Goal: Information Seeking & Learning: Learn about a topic

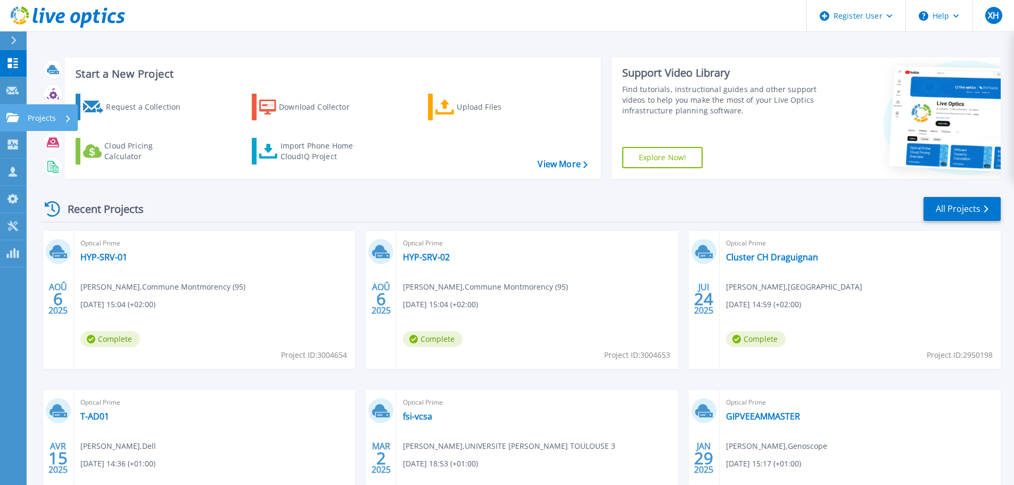
click at [12, 118] on icon at bounding box center [12, 117] width 13 height 9
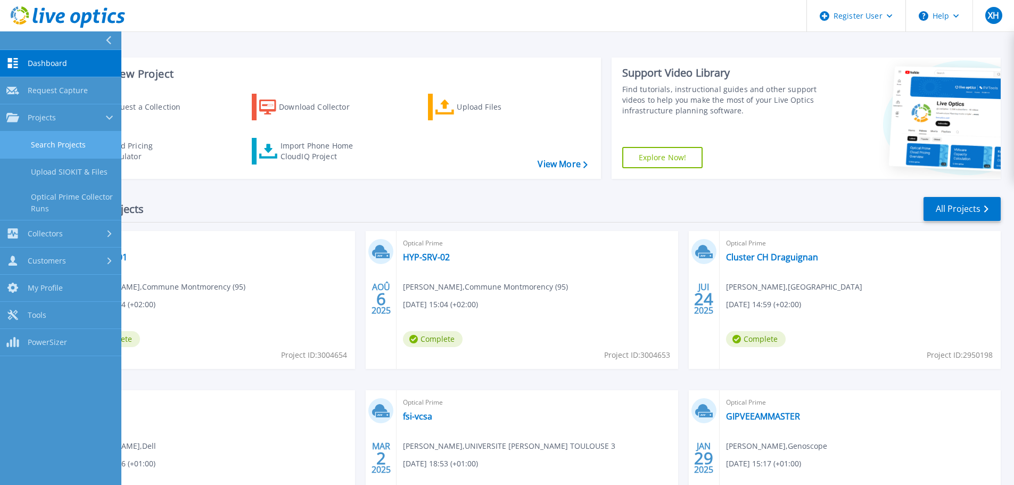
click at [50, 143] on link "Search Projects" at bounding box center [60, 145] width 121 height 27
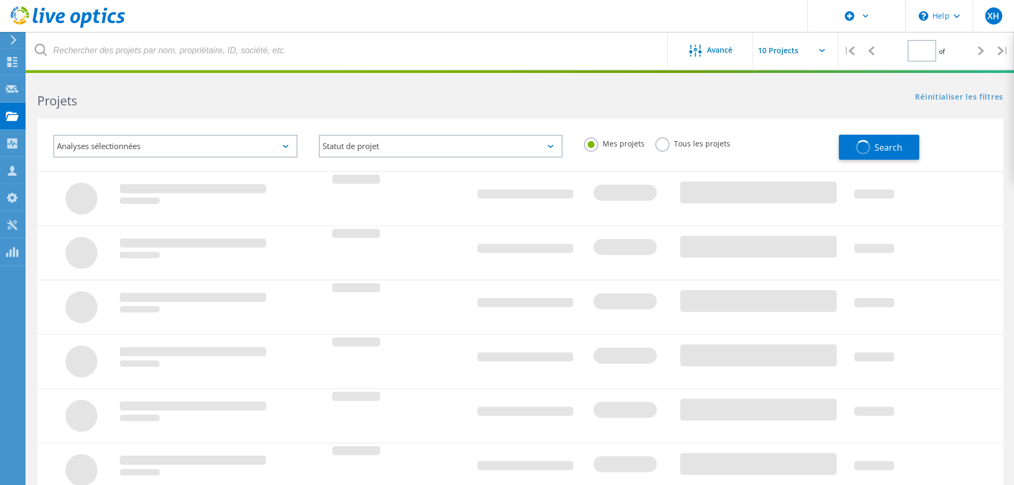
type input "1"
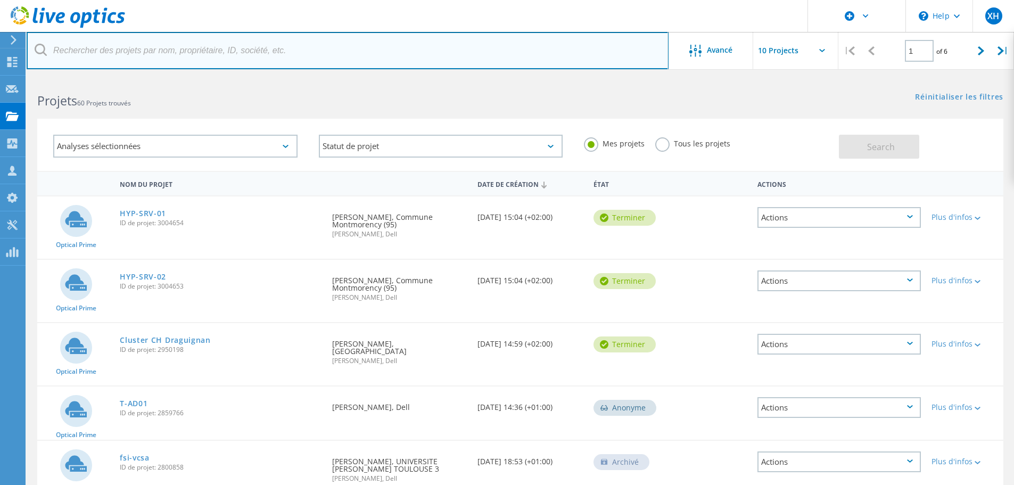
click at [158, 55] on input "text" at bounding box center [348, 50] width 642 height 37
type input "CH2P"
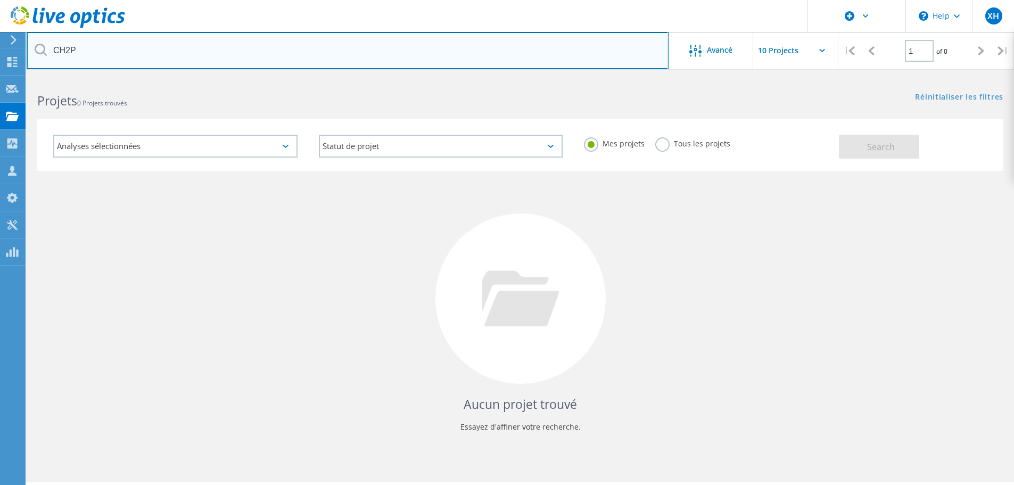
click at [112, 36] on input "CH2P" at bounding box center [348, 50] width 642 height 37
click at [120, 46] on input "CH2P" at bounding box center [348, 50] width 642 height 37
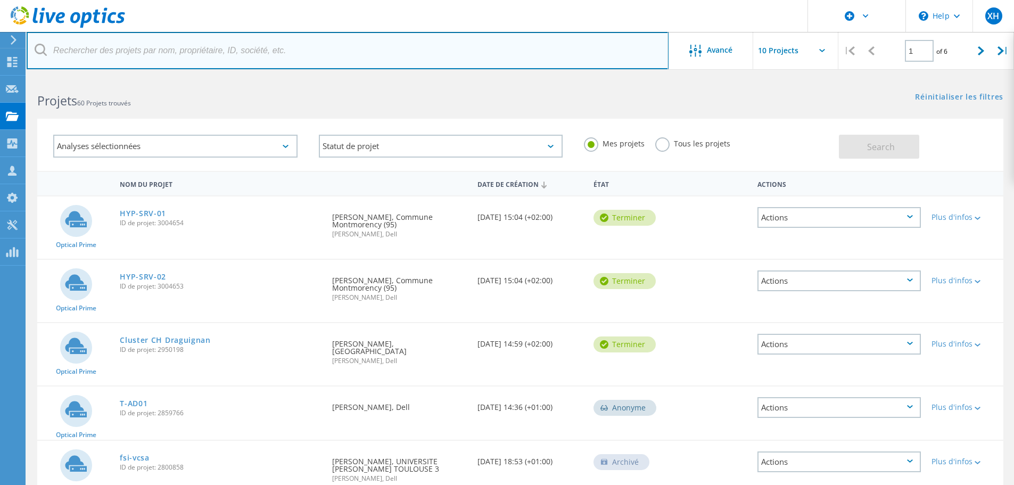
click at [116, 55] on input "text" at bounding box center [348, 50] width 642 height 37
click at [121, 54] on input "text" at bounding box center [348, 50] width 642 height 37
click at [111, 58] on input "text" at bounding box center [348, 50] width 642 height 37
click at [112, 51] on input "text" at bounding box center [348, 50] width 642 height 37
type input "C"
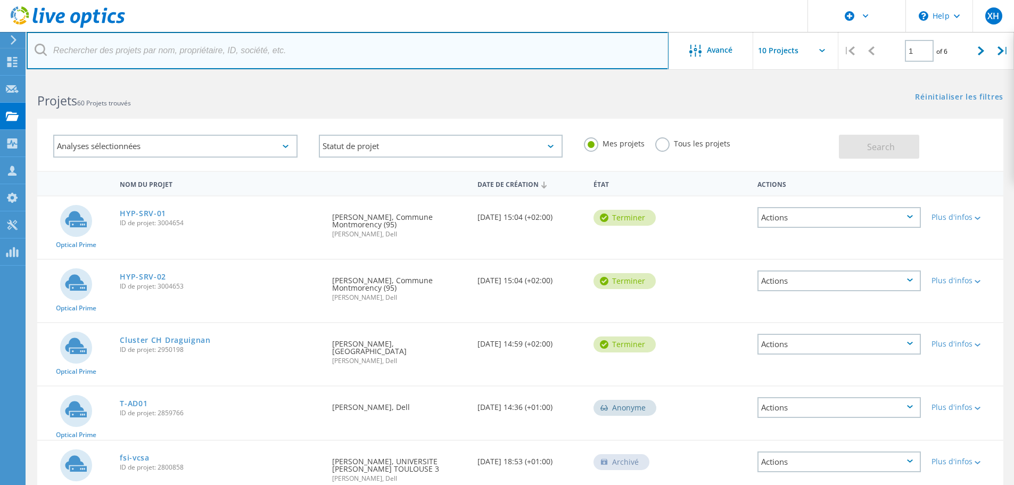
click at [157, 59] on input "text" at bounding box center [348, 50] width 642 height 37
type input "b"
type input "ch2p"
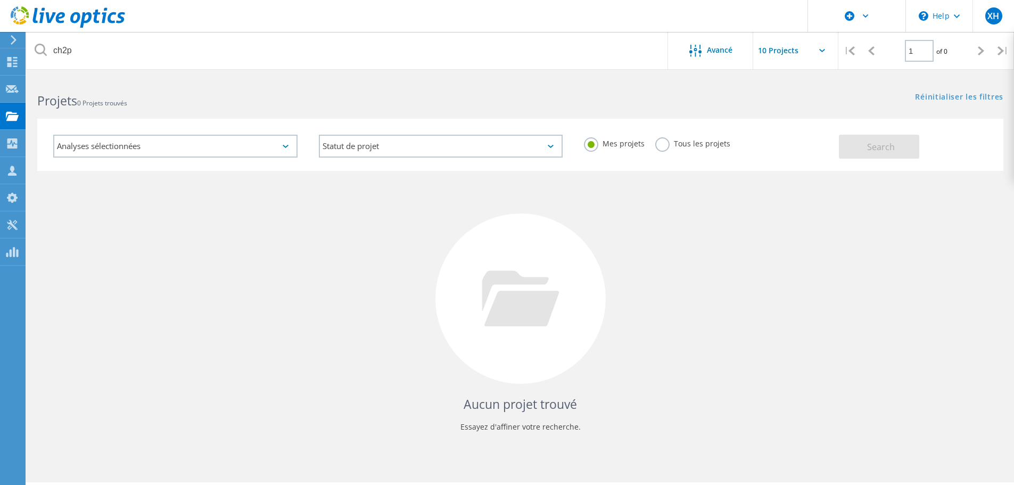
drag, startPoint x: 661, startPoint y: 142, endPoint x: 633, endPoint y: 144, distance: 28.8
click at [661, 142] on label "Tous les projets" at bounding box center [692, 142] width 75 height 10
click at [0, 0] on input "Tous les projets" at bounding box center [0, 0] width 0 height 0
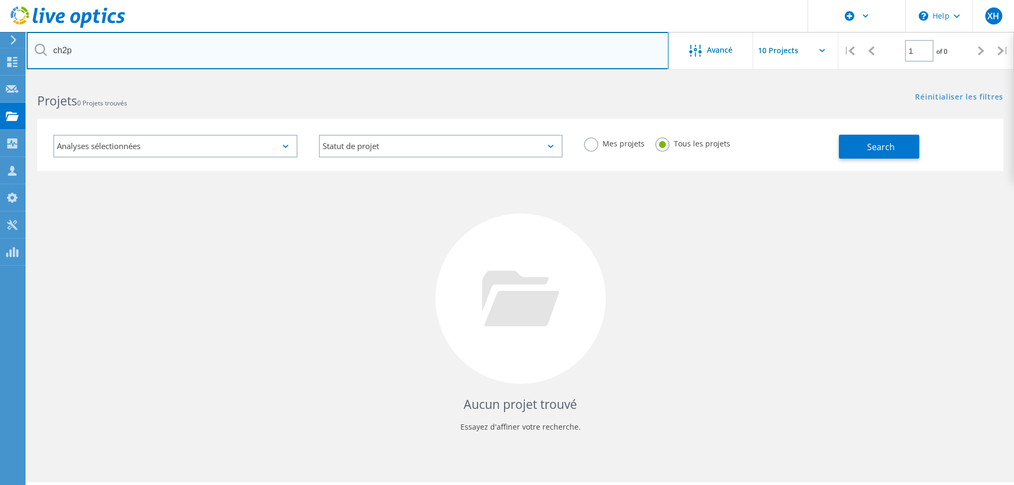
click at [251, 45] on input "ch2p" at bounding box center [348, 50] width 642 height 37
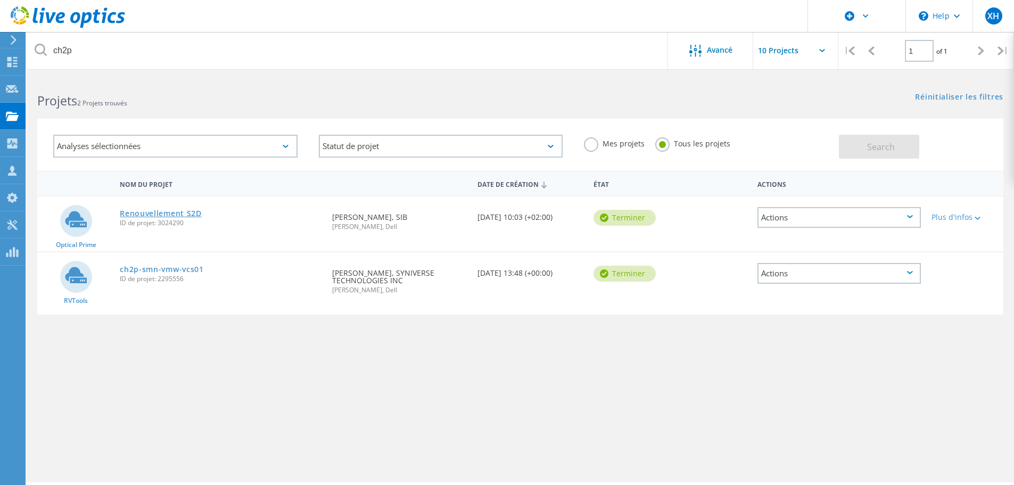
click at [177, 214] on link "Renouvellement S2D" at bounding box center [161, 213] width 82 height 7
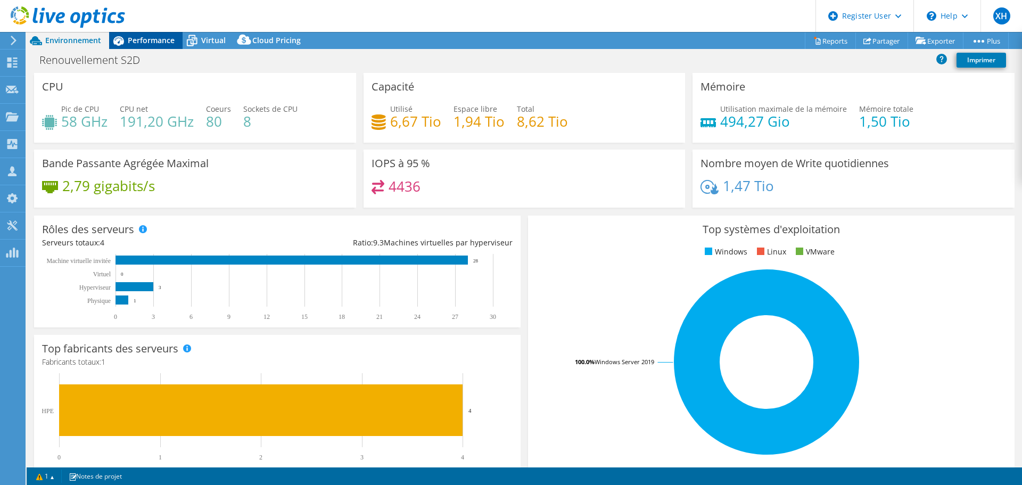
click at [153, 44] on span "Performance" at bounding box center [151, 40] width 47 height 10
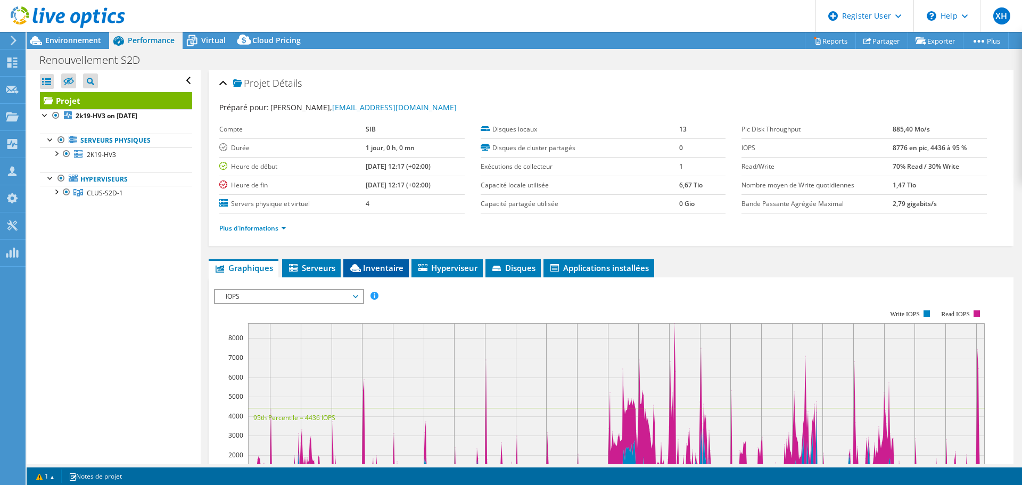
click at [381, 271] on span "Inventaire" at bounding box center [376, 268] width 55 height 11
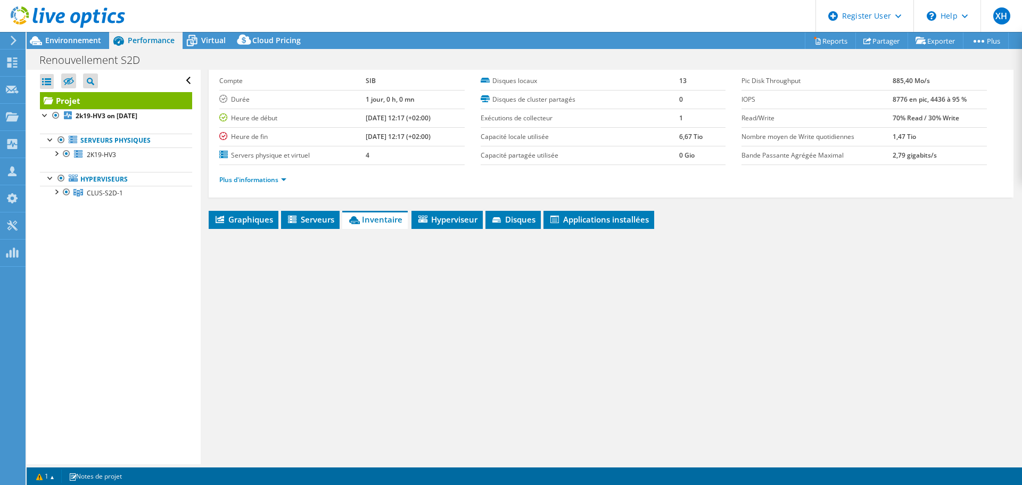
scroll to position [80, 0]
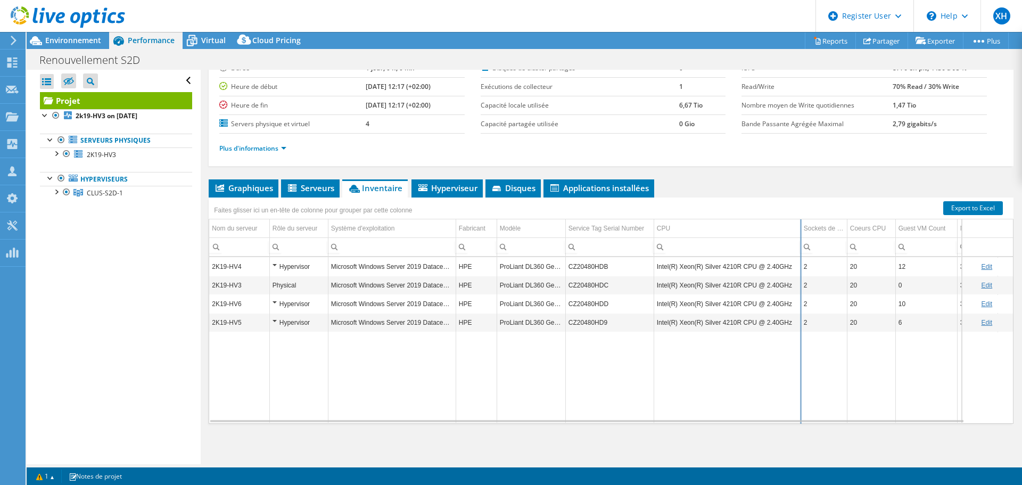
drag, startPoint x: 786, startPoint y: 231, endPoint x: 800, endPoint y: 230, distance: 13.3
click at [800, 230] on div "Faites glisser ici un en-tête de colonne pour grouper par cette colonne Nom du …" at bounding box center [611, 311] width 805 height 226
click at [325, 188] on span "Serveurs" at bounding box center [310, 188] width 48 height 11
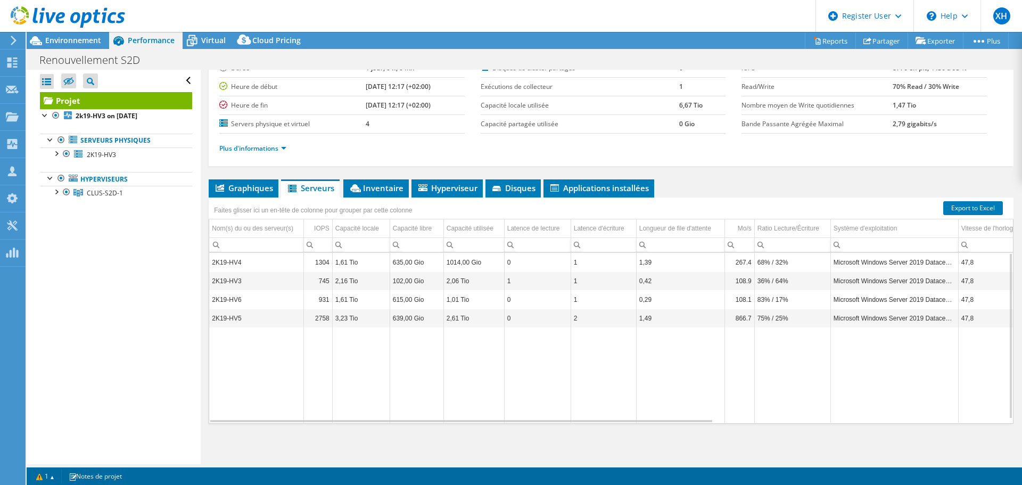
scroll to position [0, 0]
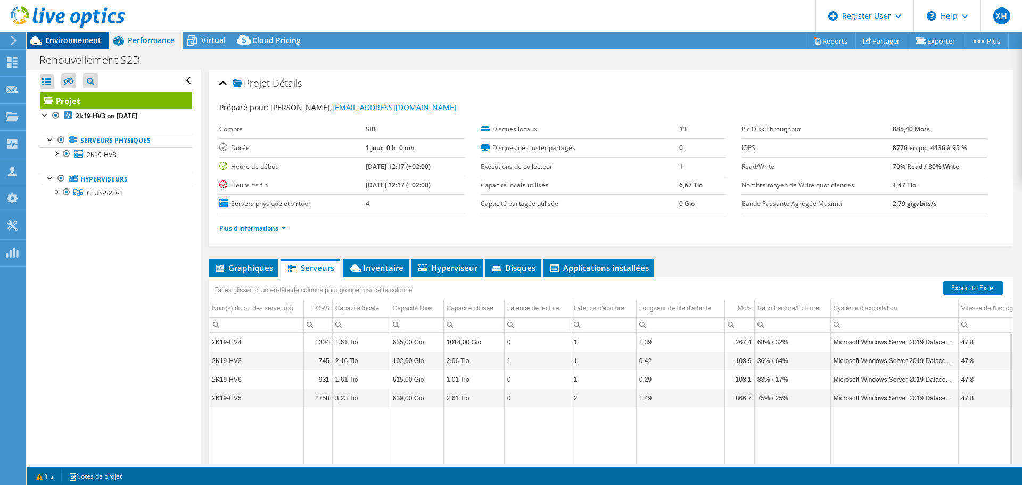
click at [83, 41] on span "Environnement" at bounding box center [73, 40] width 56 height 10
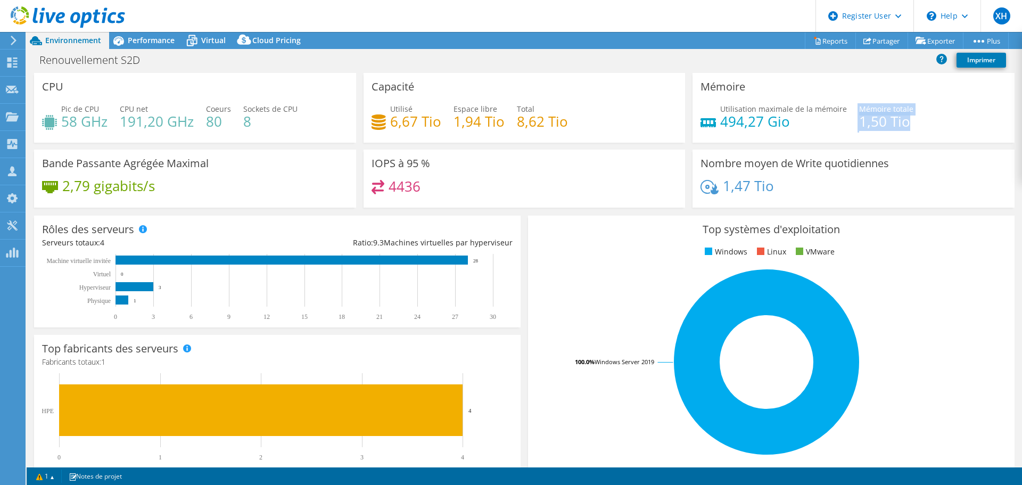
drag, startPoint x: 845, startPoint y: 126, endPoint x: 897, endPoint y: 125, distance: 52.2
click at [897, 125] on div "Utilisation maximale de la mémoire 494,27 Gio Mémoire totale 1,50 Tio" at bounding box center [854, 120] width 306 height 35
click at [819, 122] on h4 "494,27 Gio" at bounding box center [783, 122] width 127 height 12
click at [146, 36] on span "Performance" at bounding box center [151, 40] width 47 height 10
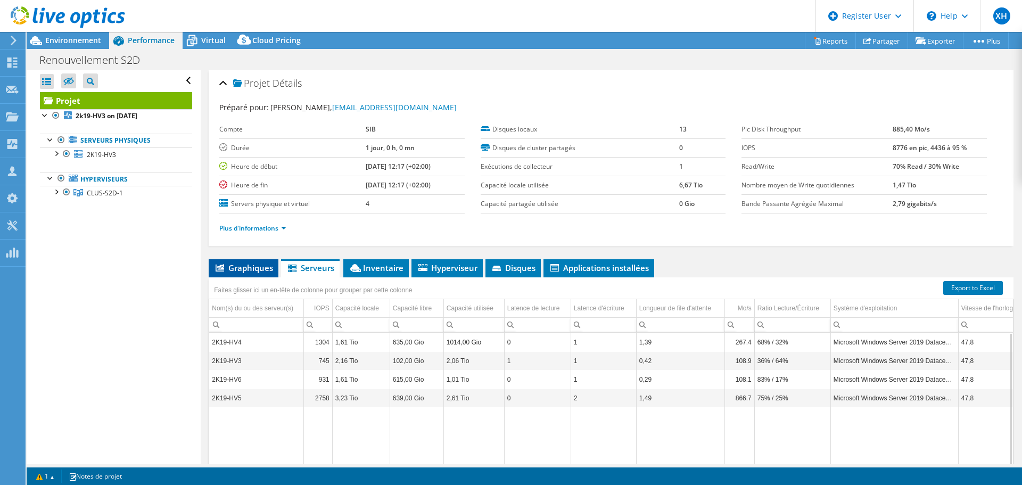
click at [227, 269] on span "Graphiques" at bounding box center [243, 268] width 59 height 11
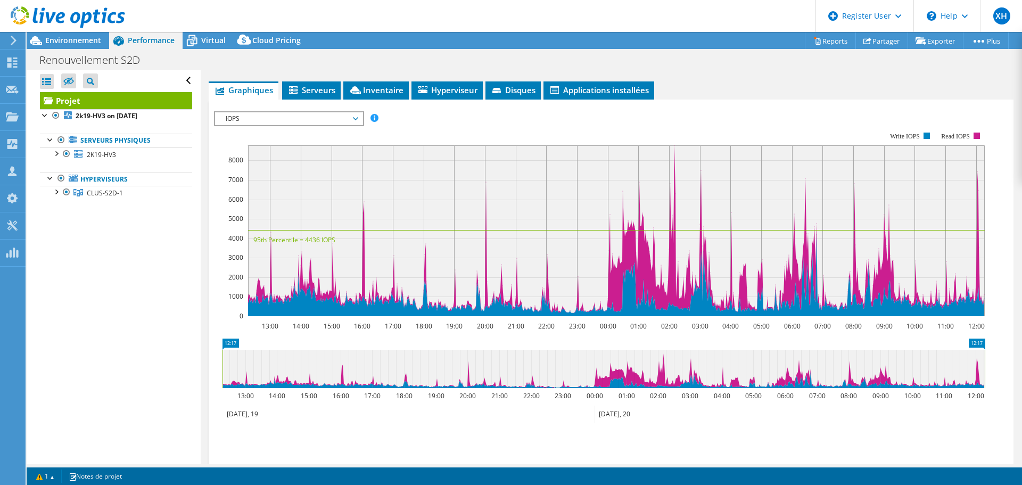
scroll to position [160, 0]
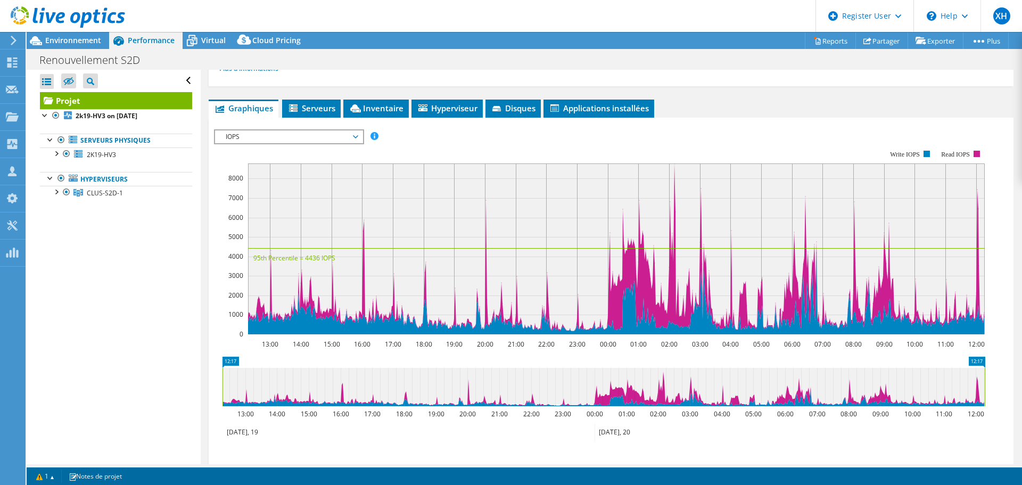
click at [266, 137] on span "IOPS" at bounding box center [288, 136] width 137 height 13
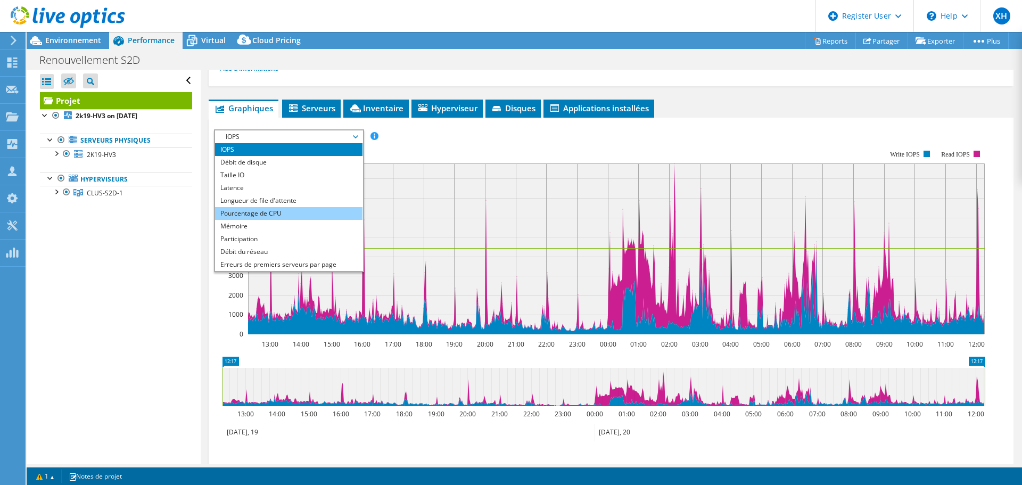
click at [260, 213] on li "Pourcentage de CPU" at bounding box center [288, 213] width 147 height 13
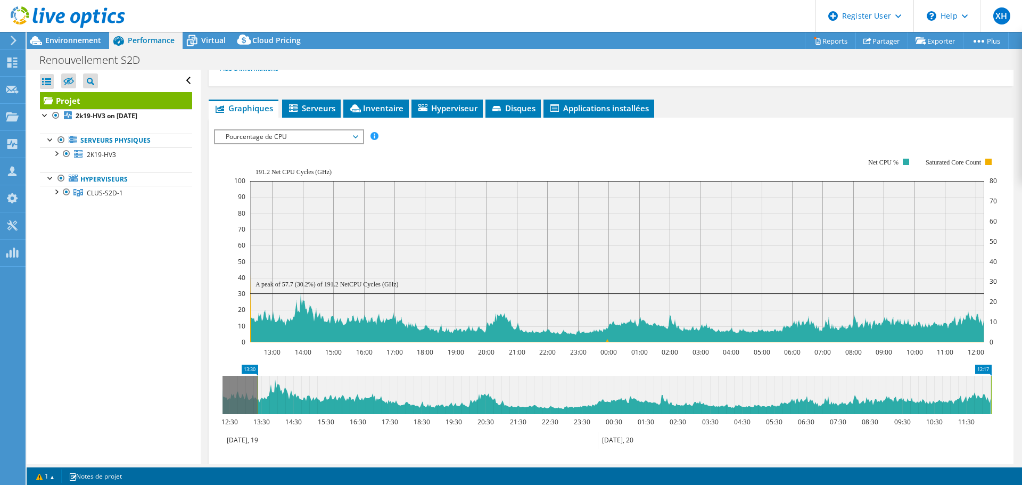
drag, startPoint x: 227, startPoint y: 367, endPoint x: 263, endPoint y: 364, distance: 35.3
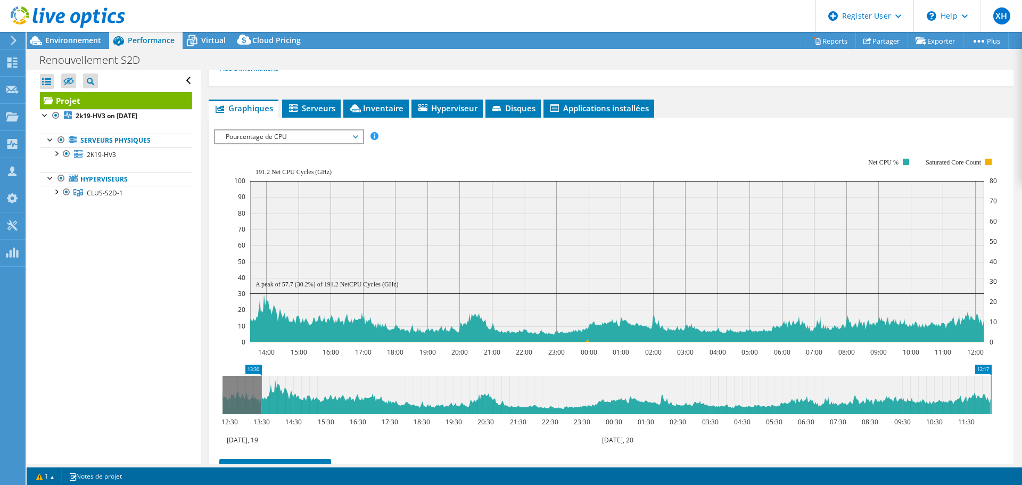
drag, startPoint x: 253, startPoint y: 371, endPoint x: 157, endPoint y: 355, distance: 98.3
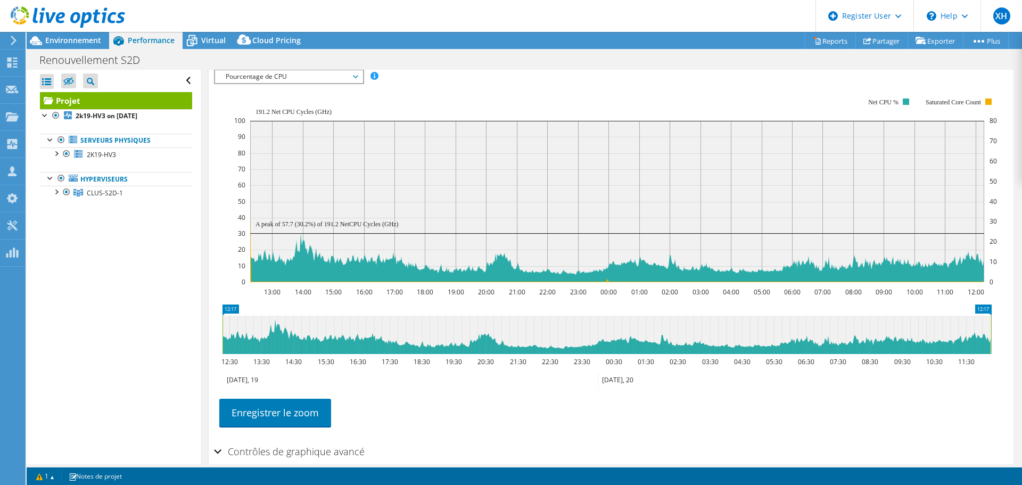
scroll to position [163, 0]
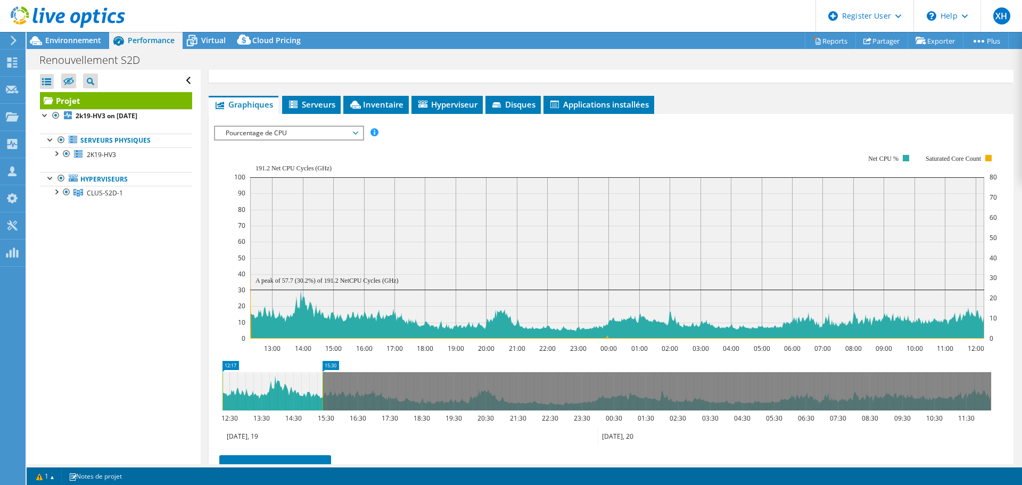
drag, startPoint x: 985, startPoint y: 366, endPoint x: 316, endPoint y: 381, distance: 668.9
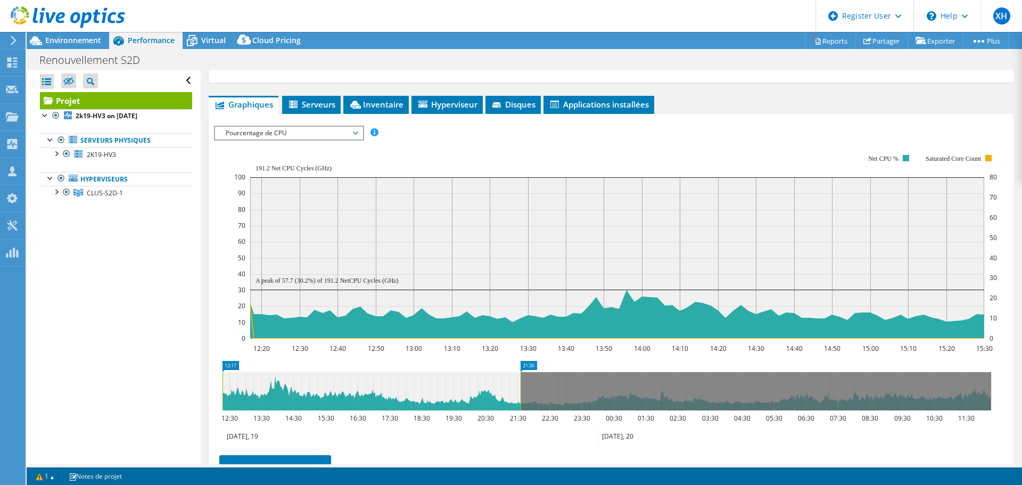
drag, startPoint x: 332, startPoint y: 364, endPoint x: 528, endPoint y: 358, distance: 195.5
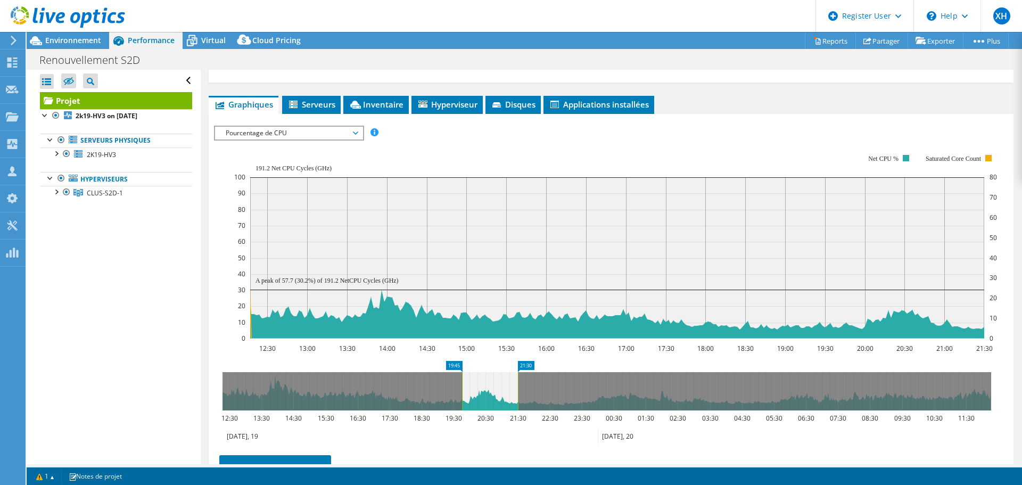
drag, startPoint x: 225, startPoint y: 366, endPoint x: 464, endPoint y: 367, distance: 238.5
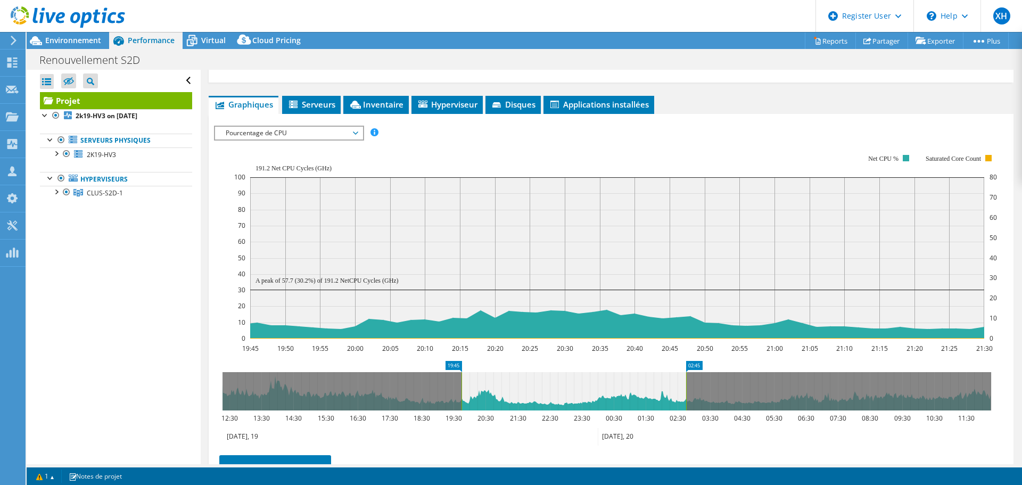
drag, startPoint x: 556, startPoint y: 364, endPoint x: 691, endPoint y: 367, distance: 134.8
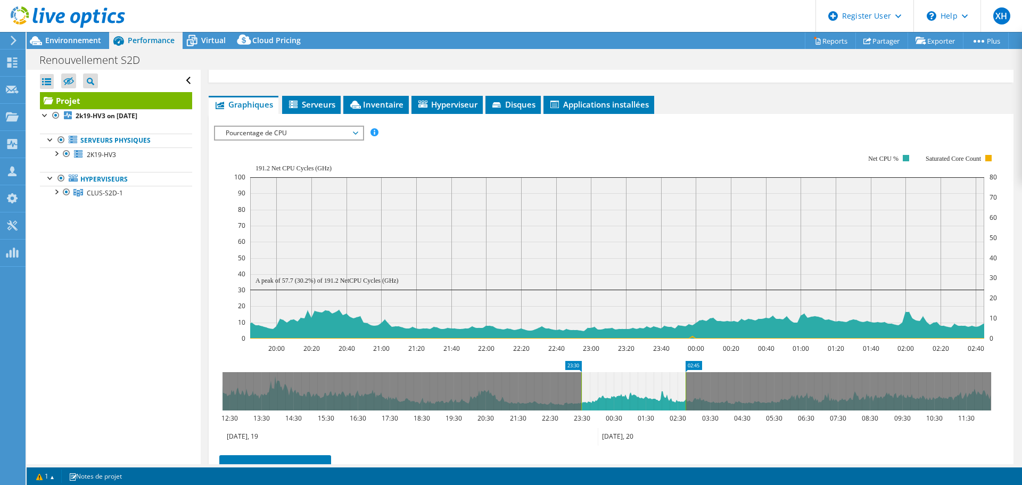
drag, startPoint x: 455, startPoint y: 362, endPoint x: 579, endPoint y: 371, distance: 124.9
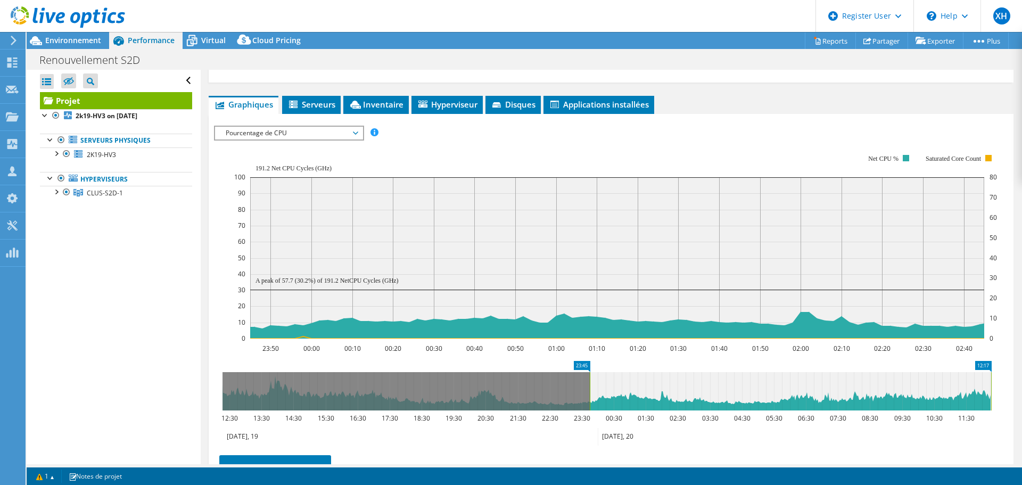
drag, startPoint x: 724, startPoint y: 366, endPoint x: 1022, endPoint y: 368, distance: 298.2
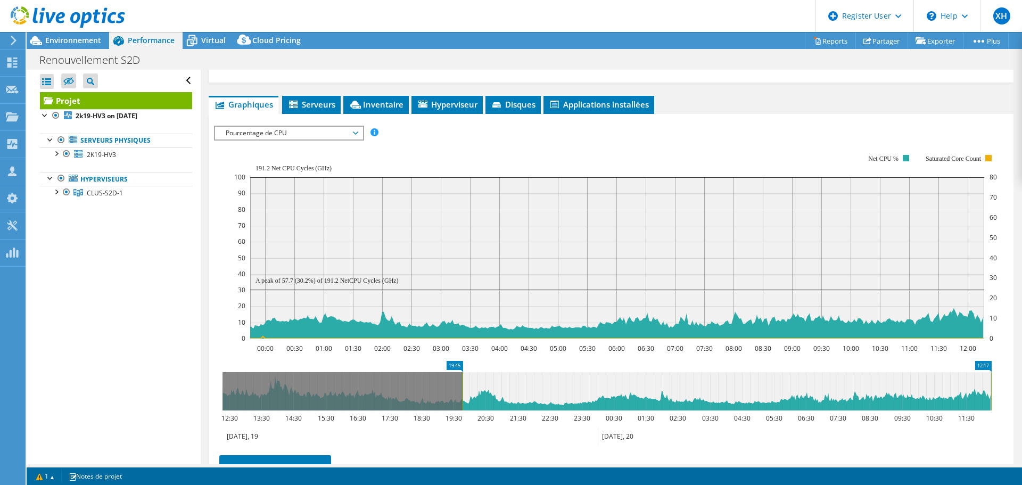
drag, startPoint x: 581, startPoint y: 366, endPoint x: 232, endPoint y: 345, distance: 349.4
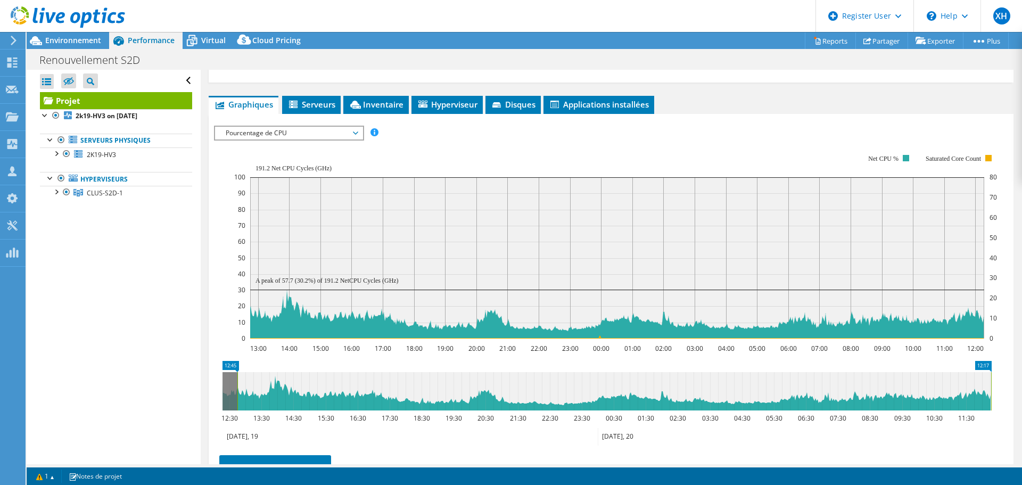
click at [247, 132] on span "Pourcentage de CPU" at bounding box center [288, 133] width 137 height 13
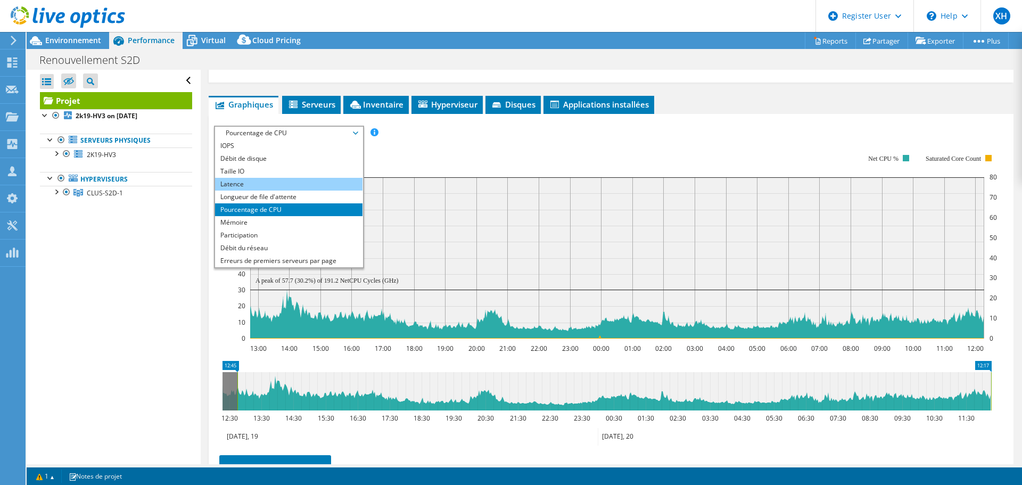
click at [248, 184] on li "Latence" at bounding box center [288, 184] width 147 height 13
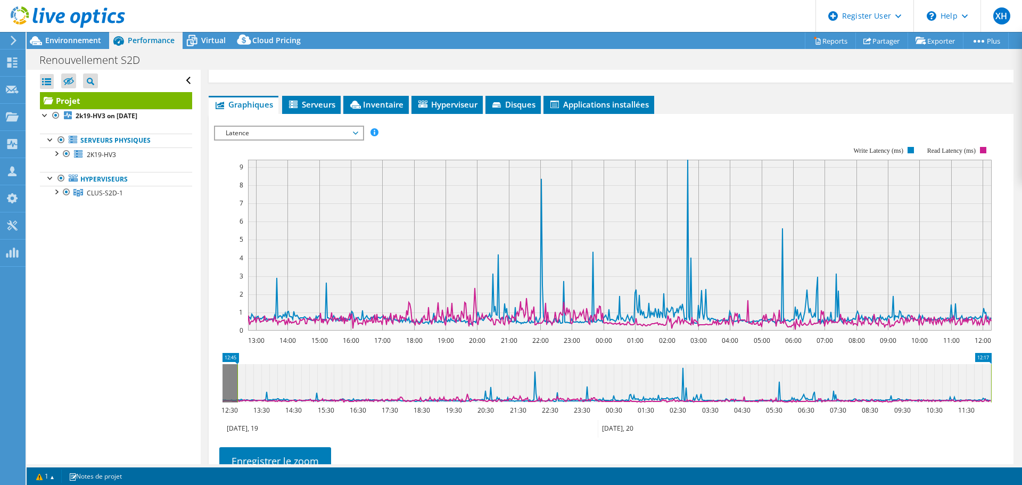
click at [266, 133] on span "Latence" at bounding box center [288, 133] width 137 height 13
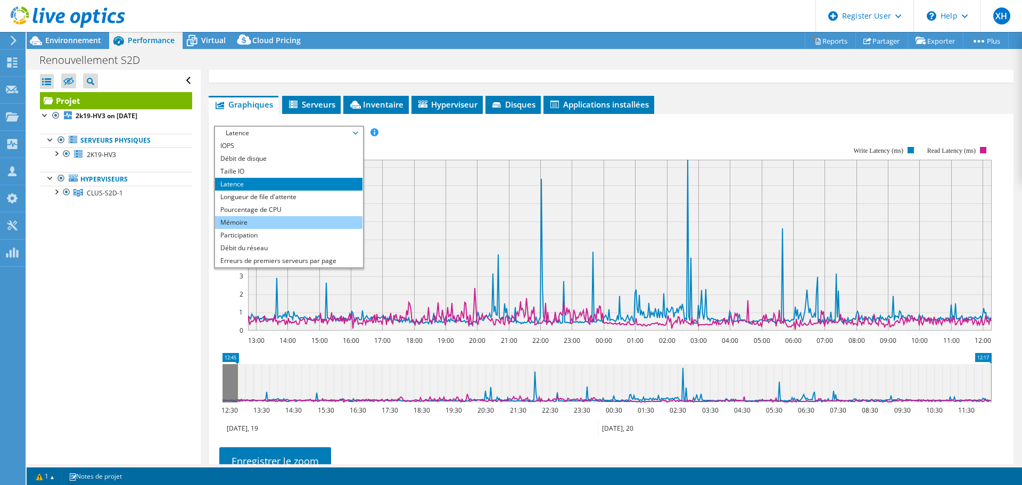
click at [249, 219] on li "Mémoire" at bounding box center [288, 222] width 147 height 13
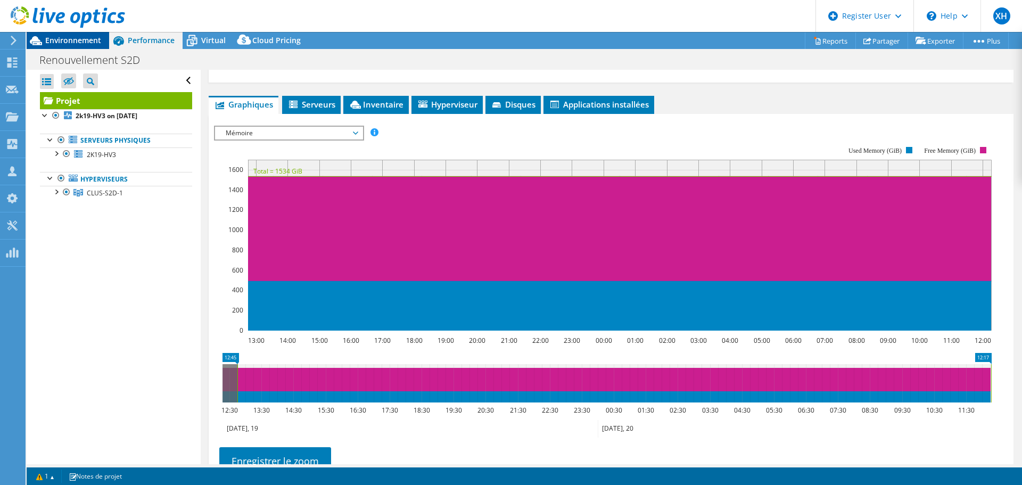
click at [75, 39] on span "Environnement" at bounding box center [73, 40] width 56 height 10
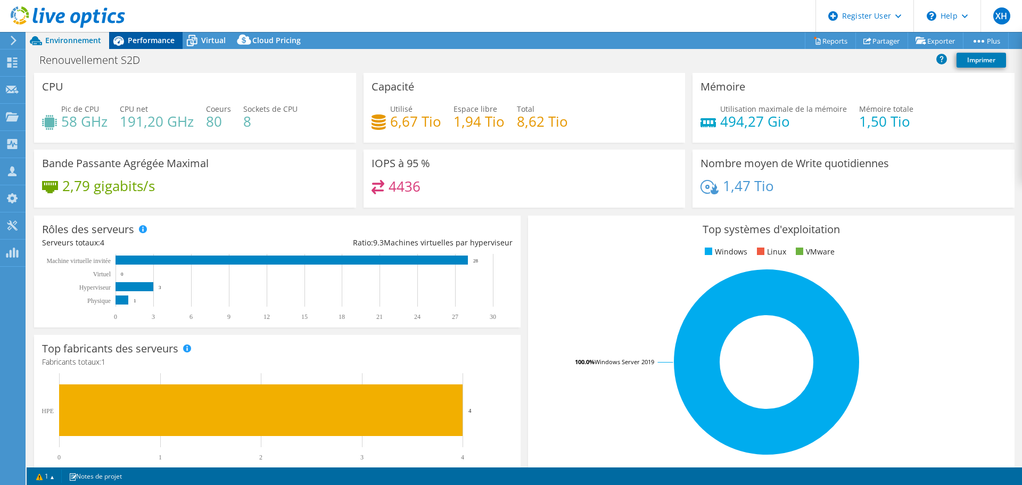
click at [157, 44] on span "Performance" at bounding box center [151, 40] width 47 height 10
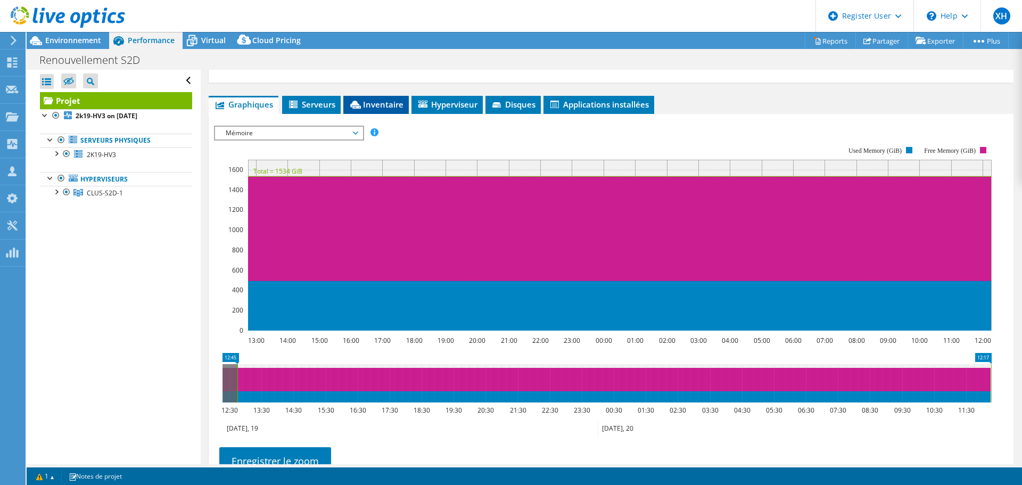
click at [374, 101] on span "Inventaire" at bounding box center [376, 104] width 55 height 11
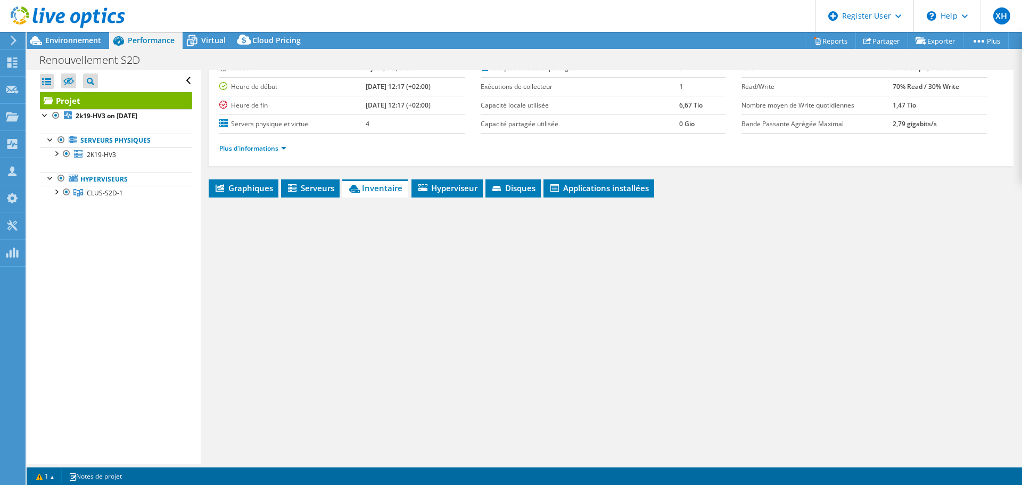
scroll to position [80, 0]
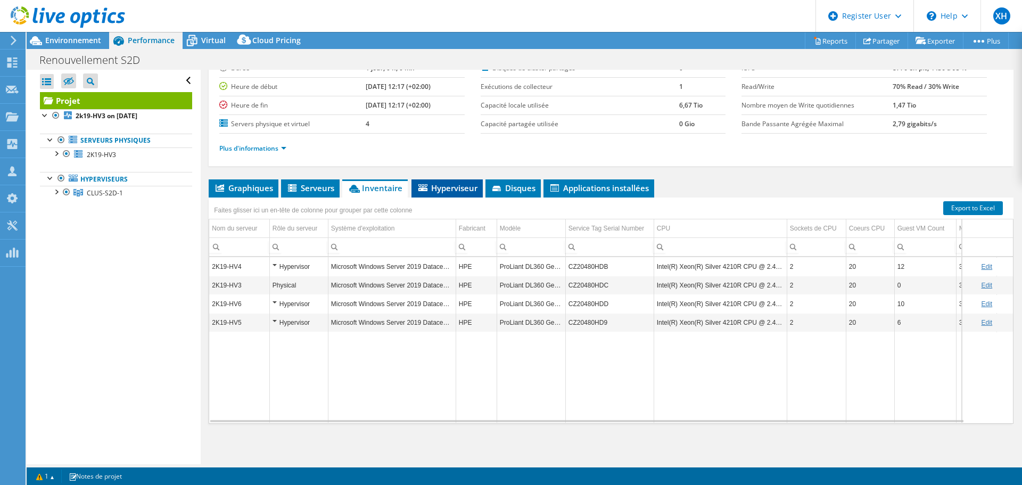
click at [448, 190] on span "Hyperviseur" at bounding box center [447, 188] width 61 height 11
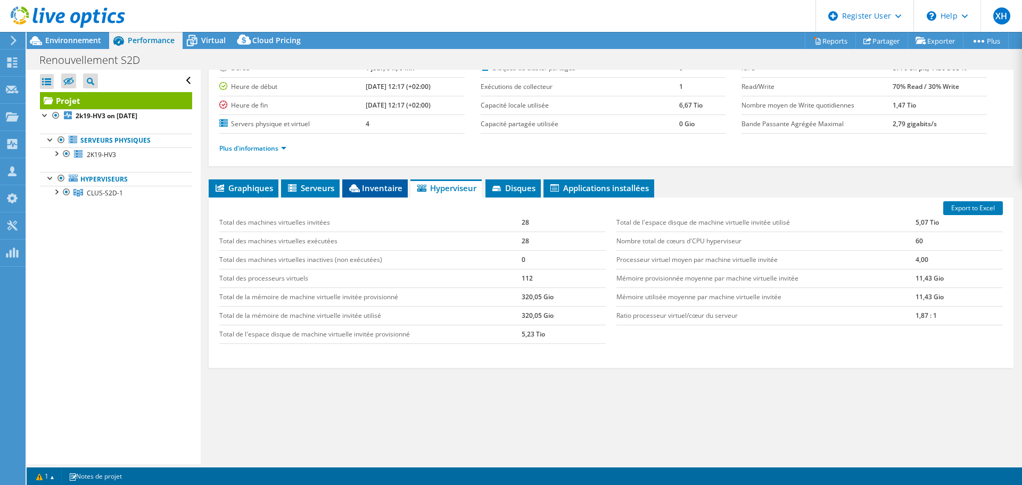
click at [389, 188] on span "Inventaire" at bounding box center [375, 188] width 55 height 11
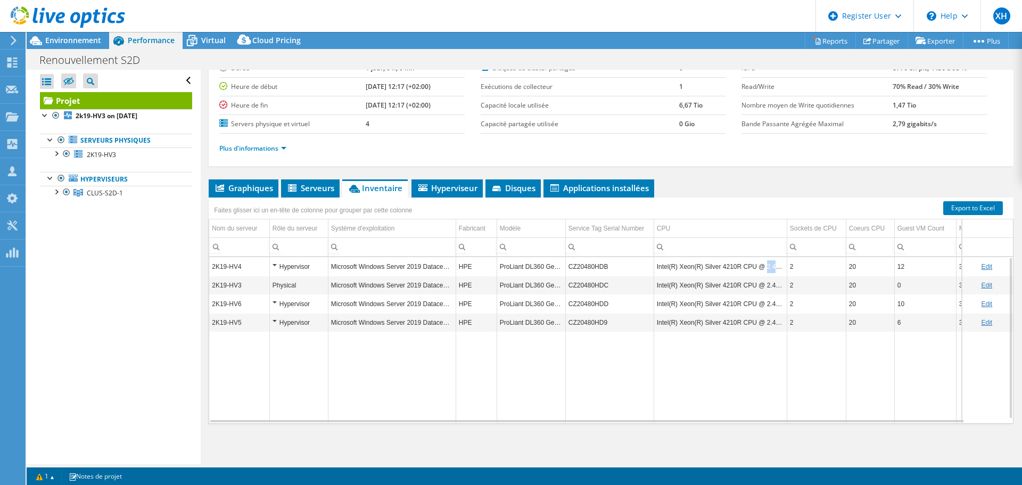
drag, startPoint x: 761, startPoint y: 267, endPoint x: 779, endPoint y: 267, distance: 18.1
click at [779, 267] on td "Intel(R) Xeon(R) Silver 4210R CPU @ 2.40GHz" at bounding box center [720, 266] width 133 height 19
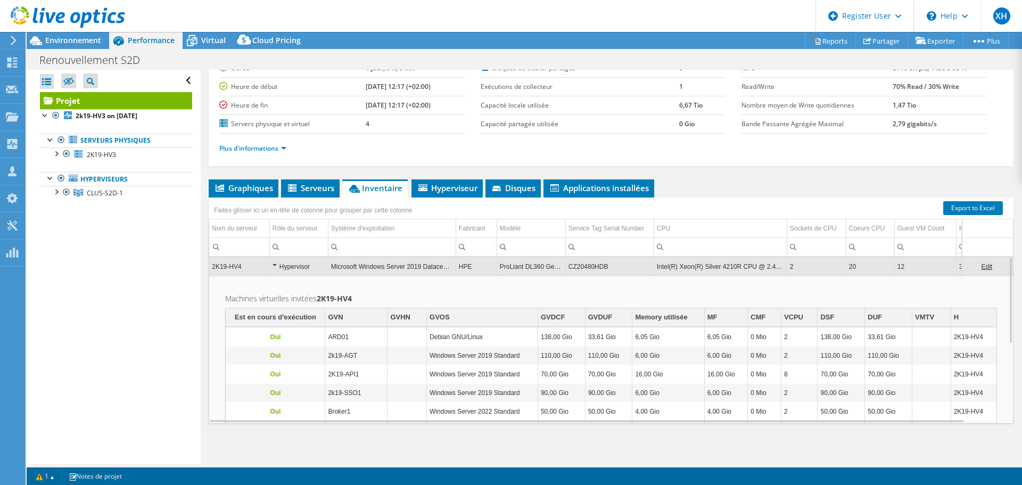
click at [761, 266] on td "Intel(R) Xeon(R) Silver 4210R CPU @ 2.40GHz" at bounding box center [720, 266] width 133 height 19
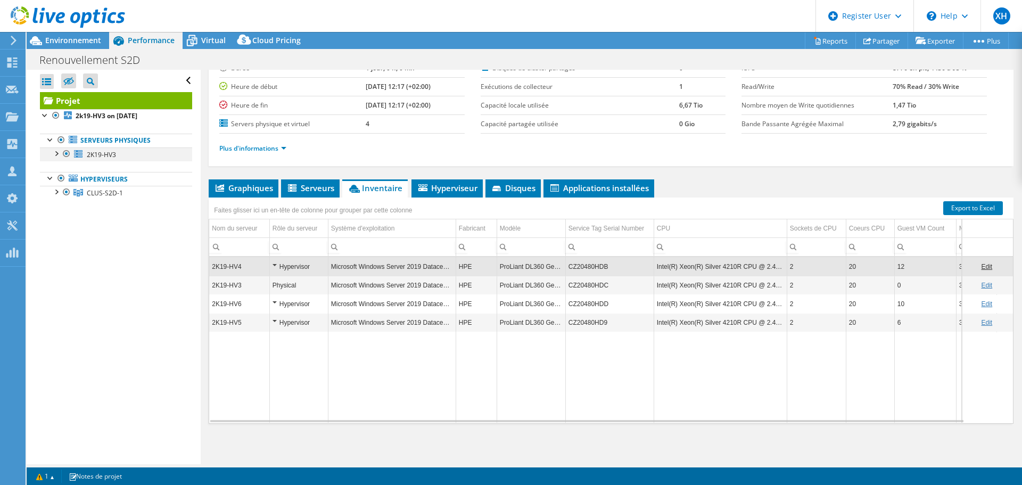
click at [56, 155] on div at bounding box center [56, 152] width 11 height 11
click at [56, 191] on div at bounding box center [56, 191] width 11 height 11
click at [62, 206] on div at bounding box center [61, 205] width 11 height 11
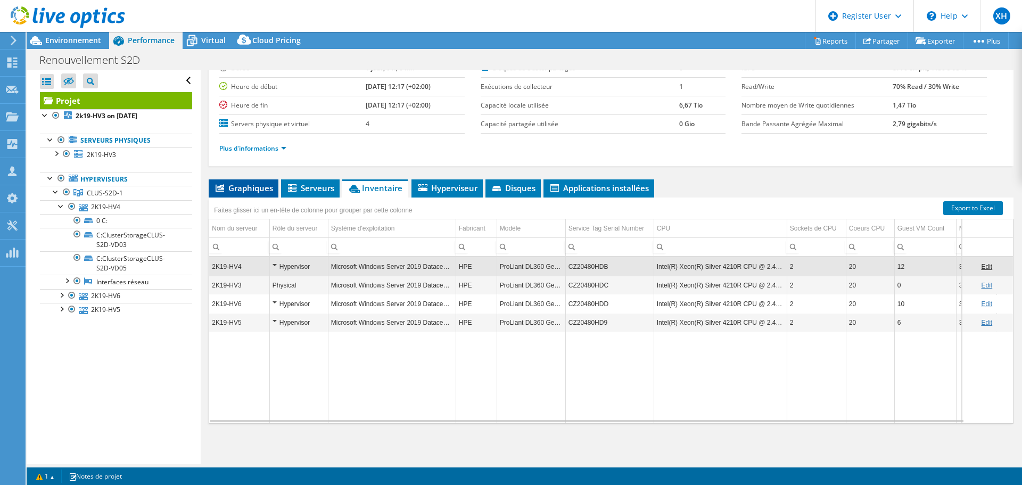
click at [255, 194] on li "Graphiques" at bounding box center [244, 188] width 70 height 18
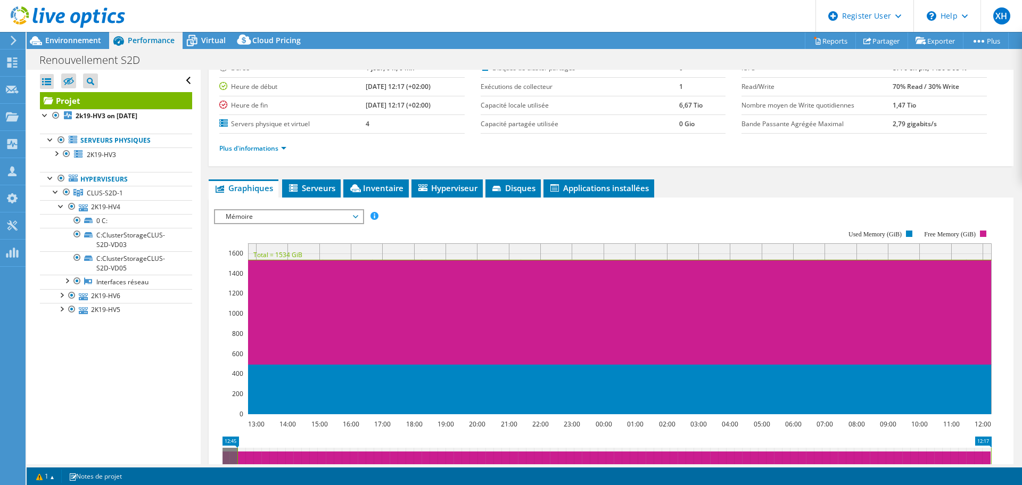
click at [247, 213] on span "Mémoire" at bounding box center [288, 216] width 137 height 13
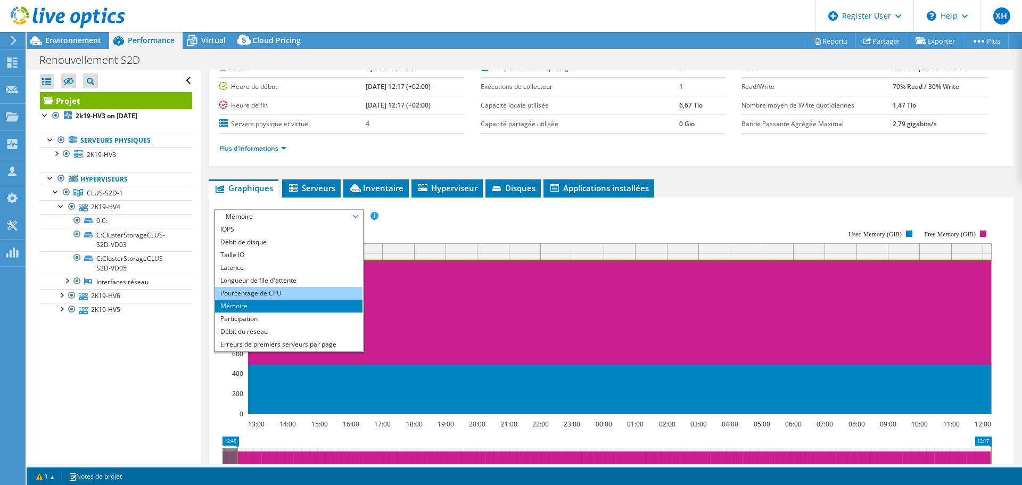
click at [248, 294] on li "Pourcentage de CPU" at bounding box center [288, 293] width 147 height 13
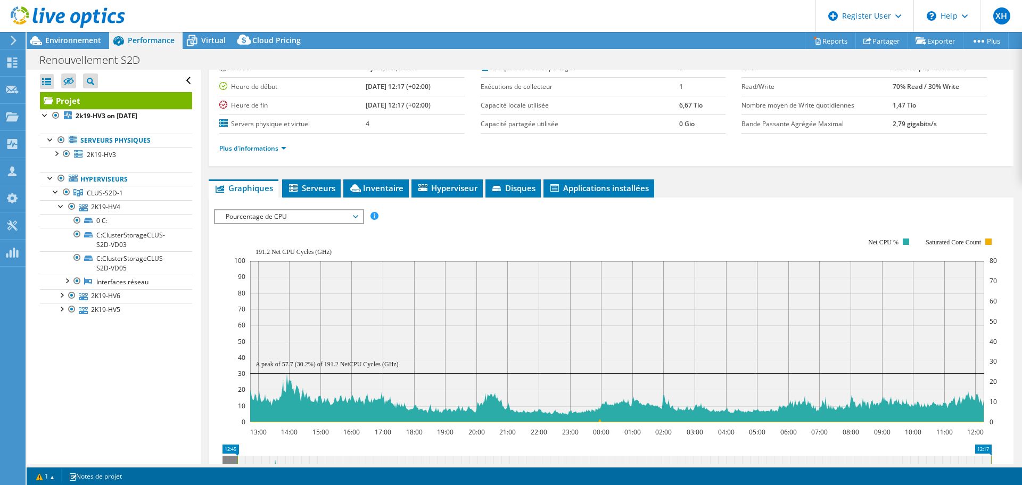
click at [261, 213] on span "Pourcentage de CPU" at bounding box center [288, 216] width 137 height 13
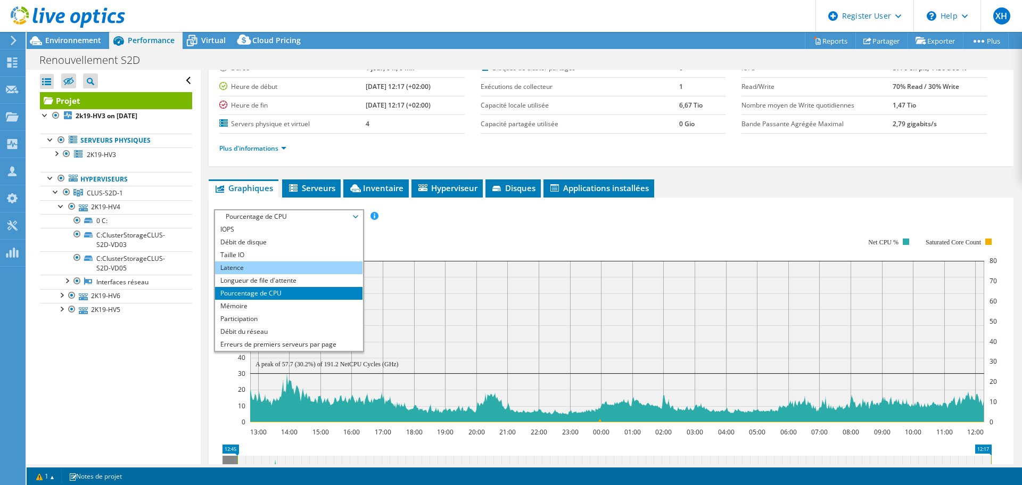
click at [246, 271] on li "Latence" at bounding box center [288, 267] width 147 height 13
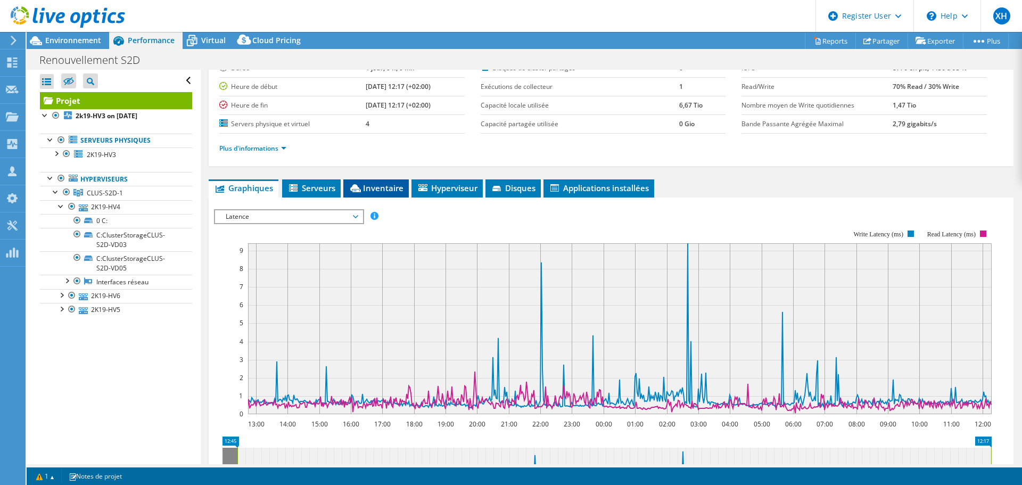
click at [375, 190] on span "Inventaire" at bounding box center [376, 188] width 55 height 11
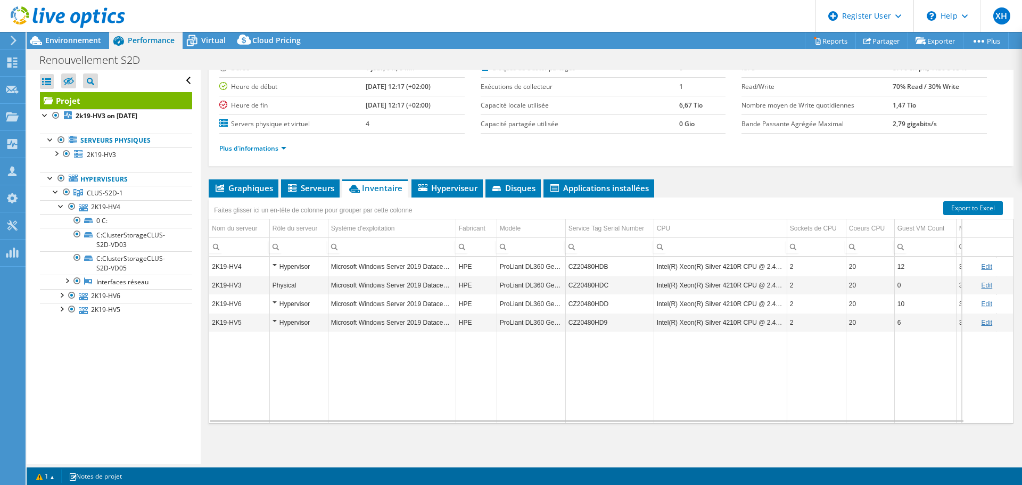
scroll to position [0, 0]
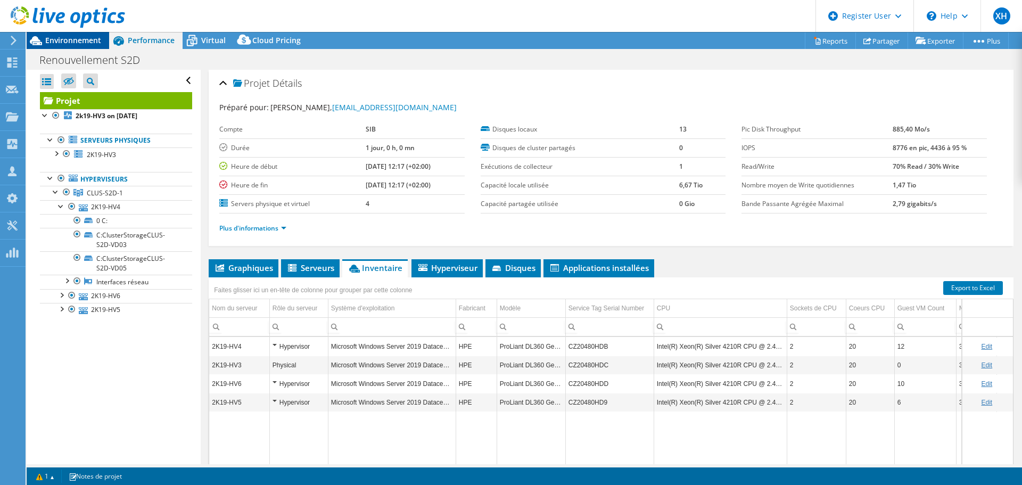
click at [75, 39] on span "Environnement" at bounding box center [73, 40] width 56 height 10
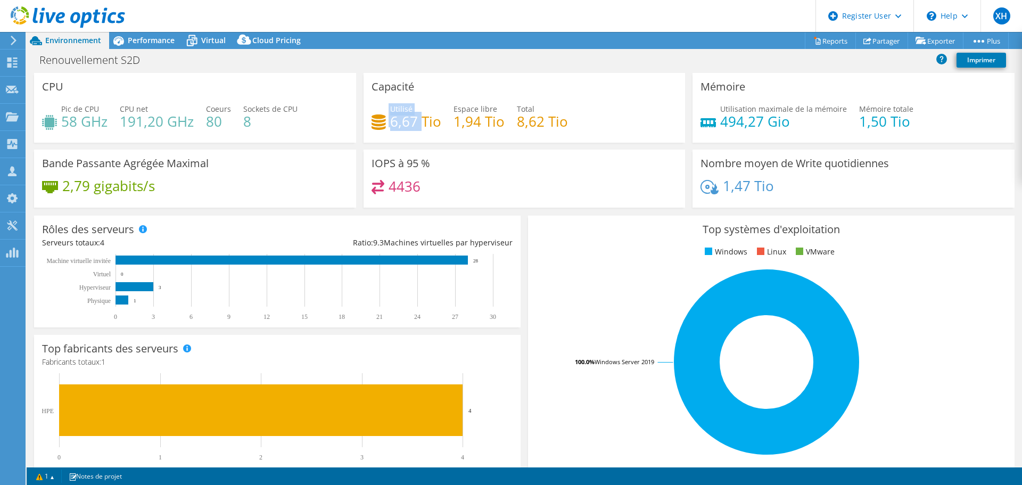
drag, startPoint x: 385, startPoint y: 125, endPoint x: 417, endPoint y: 123, distance: 32.5
click at [417, 123] on div "Utilisé 6,67 Tio" at bounding box center [407, 115] width 70 height 24
click at [421, 123] on h4 "6,67 Tio" at bounding box center [415, 122] width 51 height 12
drag, startPoint x: 520, startPoint y: 119, endPoint x: 558, endPoint y: 119, distance: 38.3
click at [558, 119] on h4 "8,62 Tio" at bounding box center [542, 122] width 51 height 12
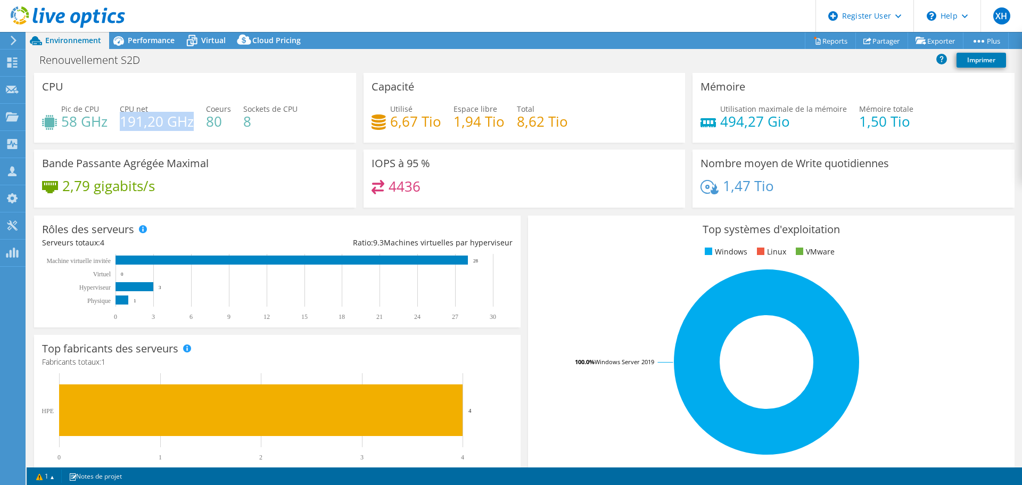
drag, startPoint x: 122, startPoint y: 118, endPoint x: 193, endPoint y: 118, distance: 71.3
click at [193, 118] on h4 "191,20 GHz" at bounding box center [157, 122] width 74 height 12
click at [151, 41] on span "Performance" at bounding box center [151, 40] width 47 height 10
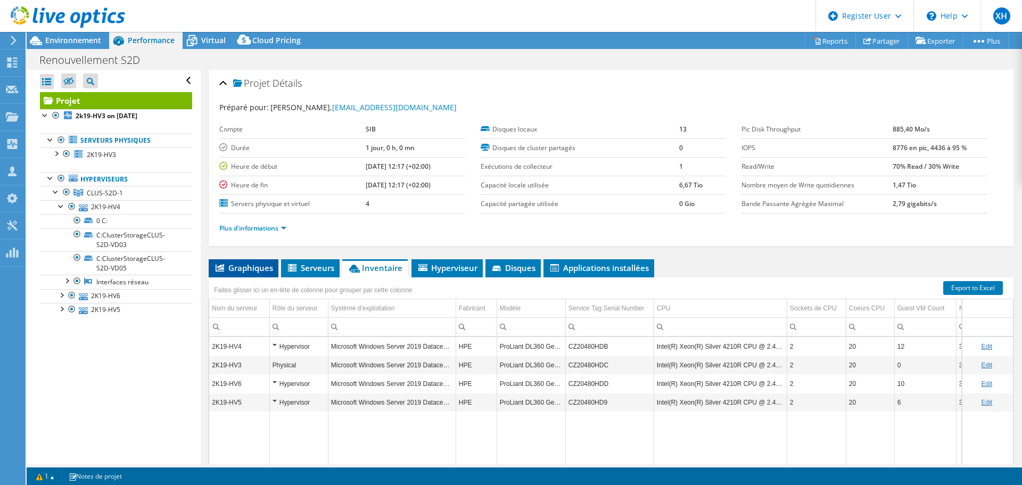
click at [249, 271] on span "Graphiques" at bounding box center [243, 268] width 59 height 11
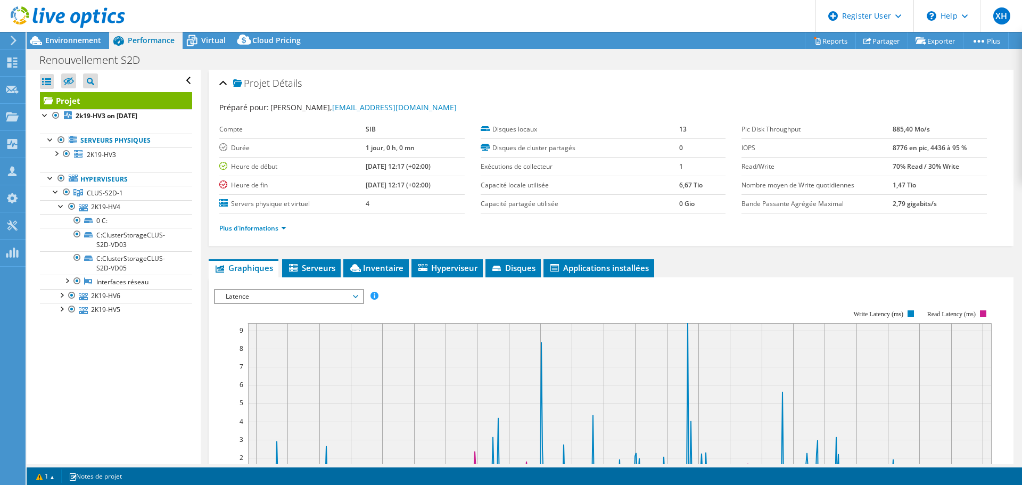
scroll to position [106, 0]
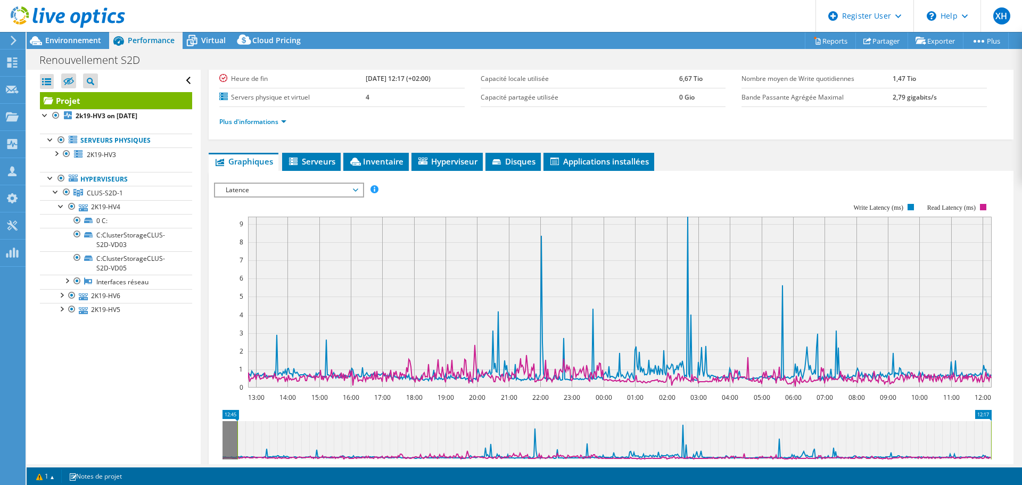
click at [256, 193] on span "Latence" at bounding box center [288, 190] width 137 height 13
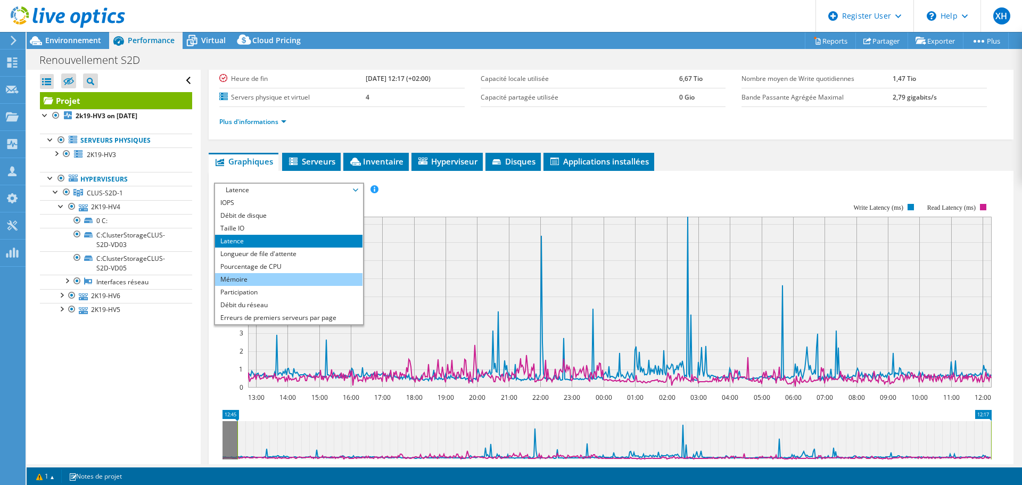
click at [239, 277] on li "Mémoire" at bounding box center [288, 279] width 147 height 13
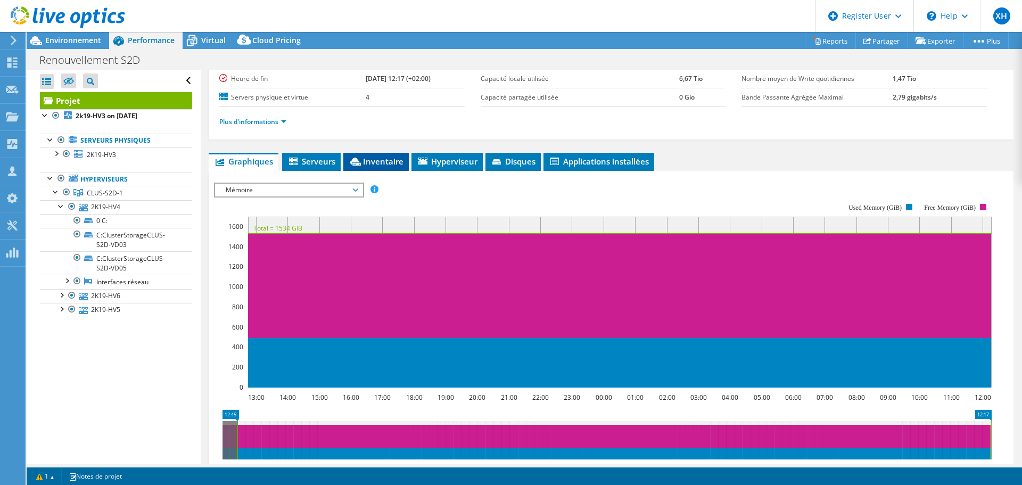
click at [382, 163] on span "Inventaire" at bounding box center [376, 161] width 55 height 11
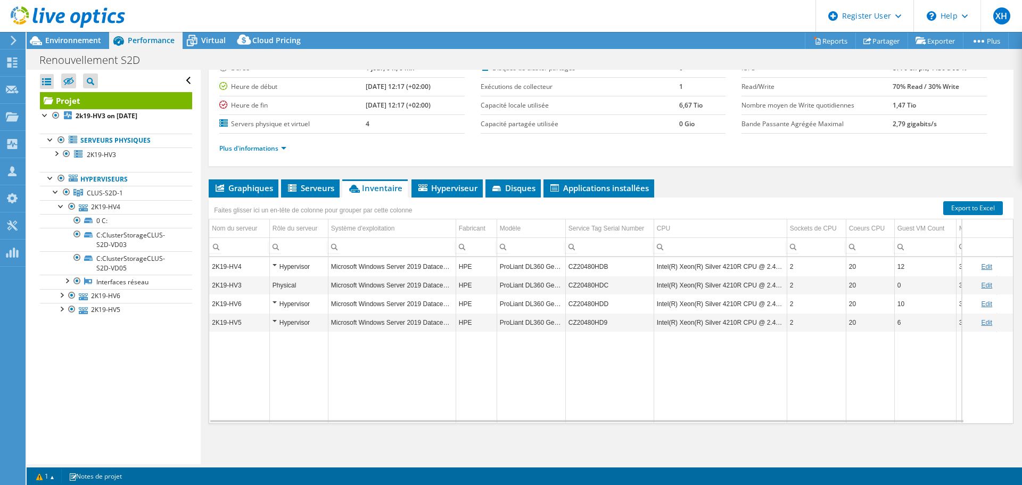
click at [592, 268] on td "CZ20480HDB" at bounding box center [609, 266] width 88 height 19
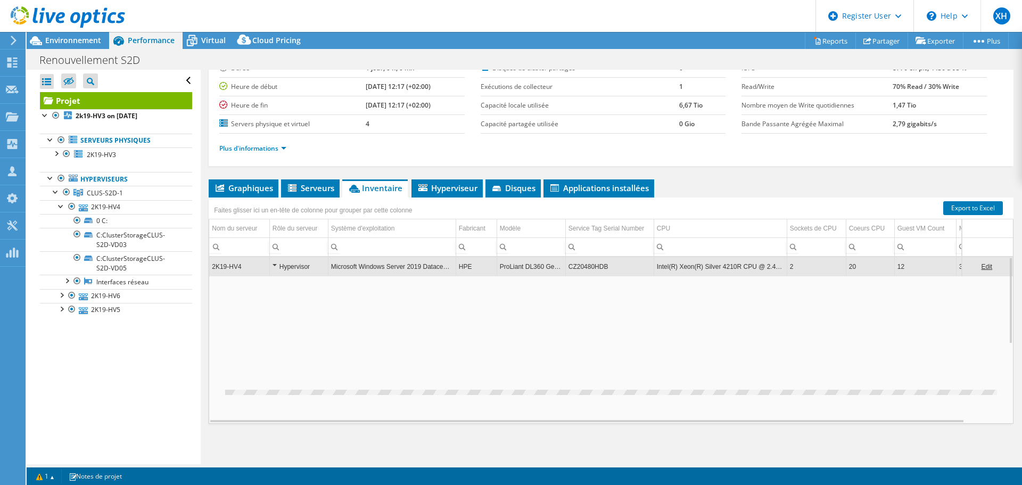
click at [592, 268] on td "CZ20480HDB" at bounding box center [609, 266] width 88 height 19
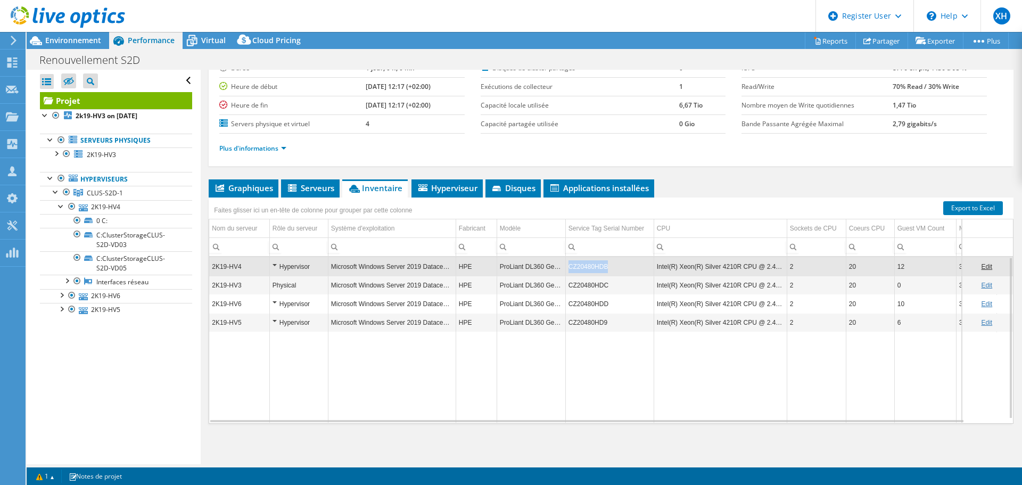
copy td "CZ20480HDB"
drag, startPoint x: 610, startPoint y: 267, endPoint x: 570, endPoint y: 269, distance: 40.0
click at [570, 269] on td "CZ20480HDB" at bounding box center [609, 266] width 88 height 19
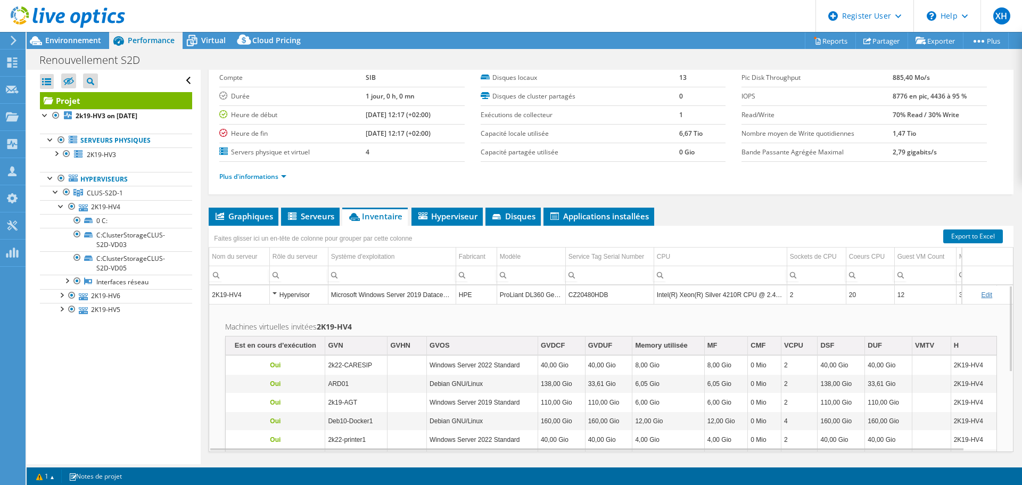
scroll to position [53, 0]
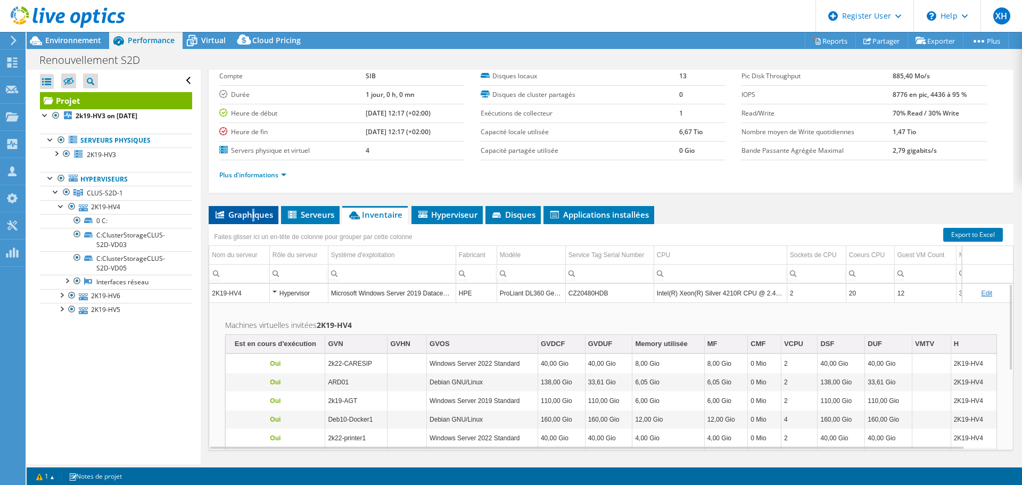
click at [253, 219] on span "Graphiques" at bounding box center [243, 214] width 59 height 11
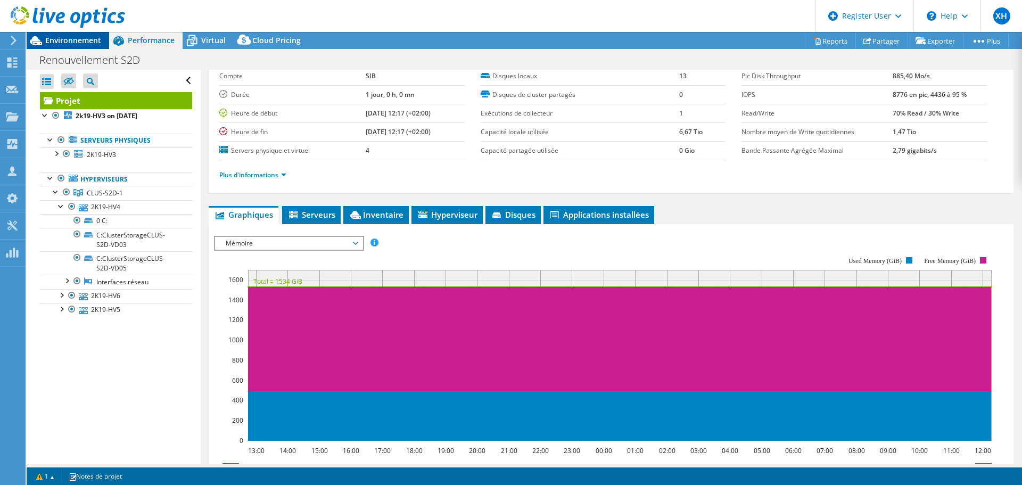
click at [84, 44] on span "Environnement" at bounding box center [73, 40] width 56 height 10
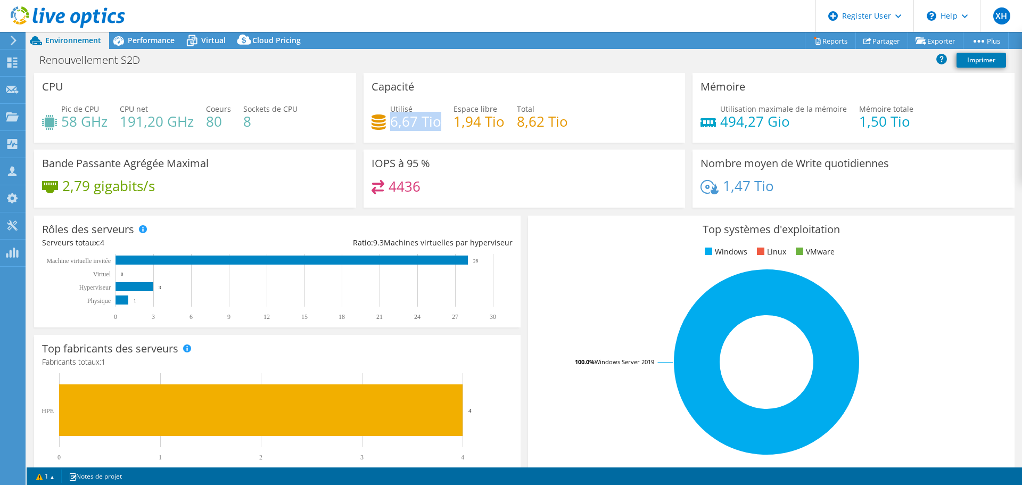
drag, startPoint x: 438, startPoint y: 126, endPoint x: 389, endPoint y: 130, distance: 48.7
click at [390, 127] on h4 "6,67 Tio" at bounding box center [415, 122] width 51 height 12
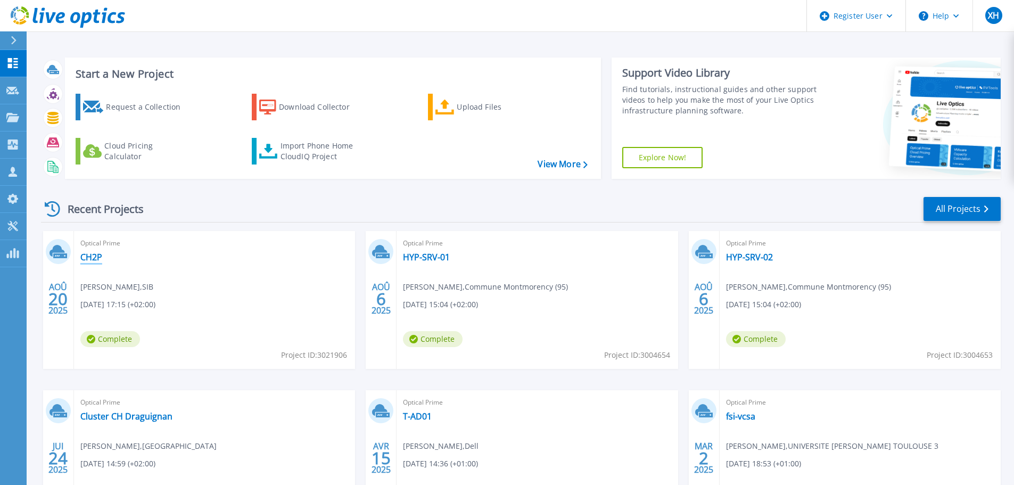
click at [92, 259] on link "CH2P" at bounding box center [91, 257] width 22 height 11
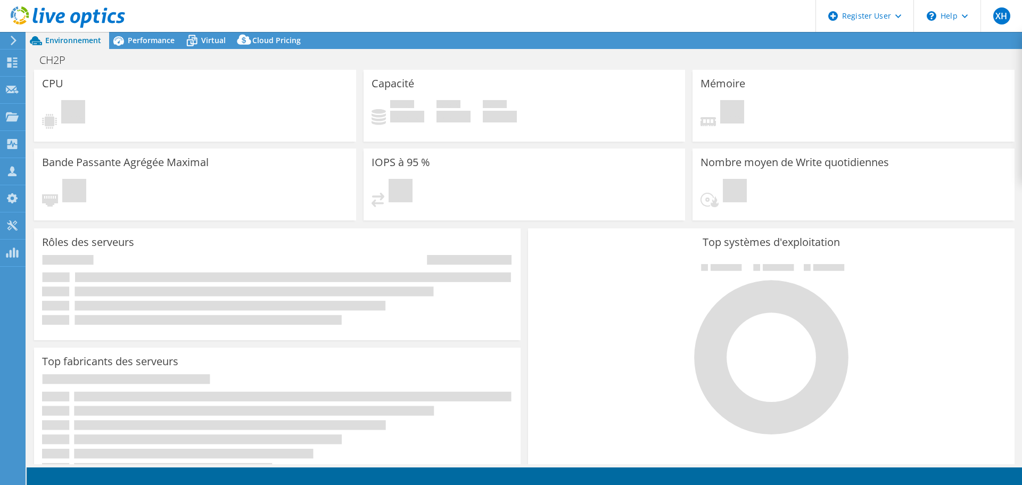
select select "USD"
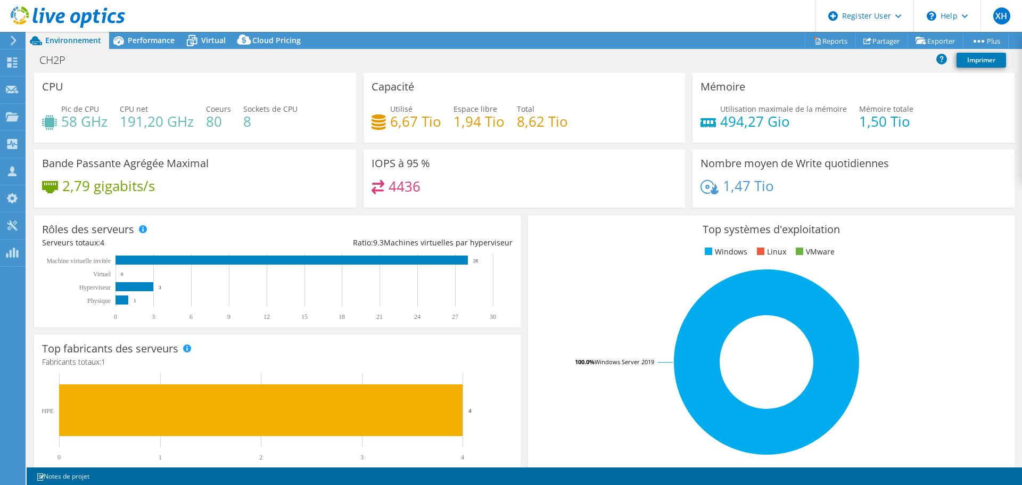
drag, startPoint x: 147, startPoint y: 43, endPoint x: 154, endPoint y: 55, distance: 14.3
click at [147, 43] on span "Performance" at bounding box center [151, 40] width 47 height 10
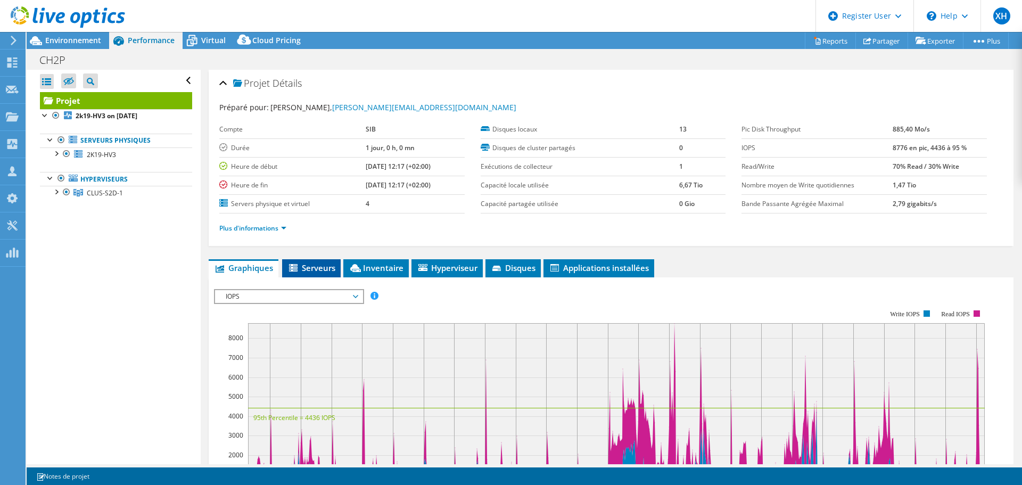
click at [321, 269] on span "Serveurs" at bounding box center [312, 268] width 48 height 11
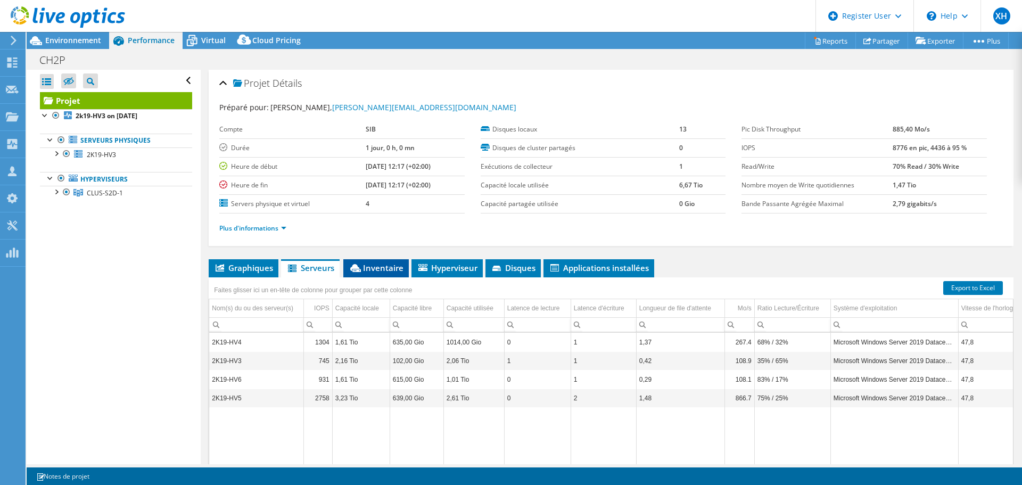
click at [376, 270] on span "Inventaire" at bounding box center [376, 268] width 55 height 11
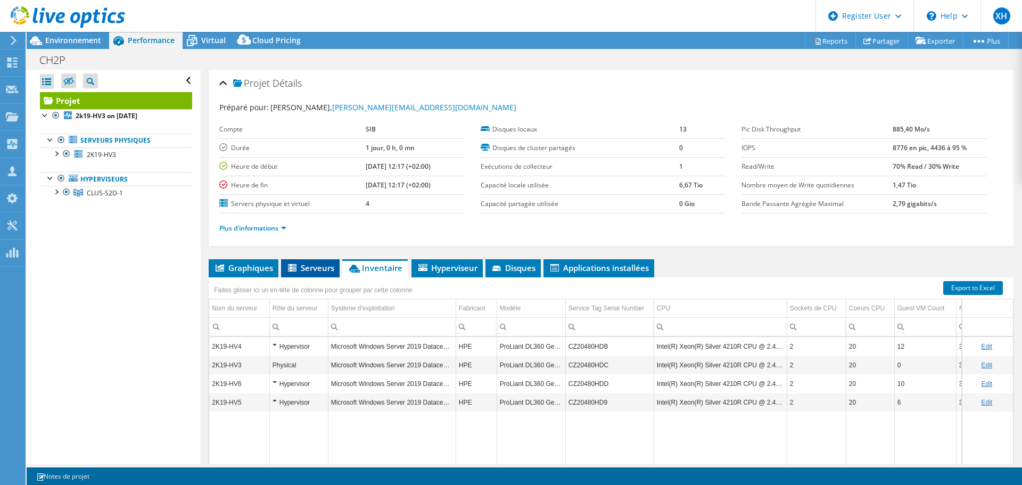
click at [315, 268] on span "Serveurs" at bounding box center [310, 268] width 48 height 11
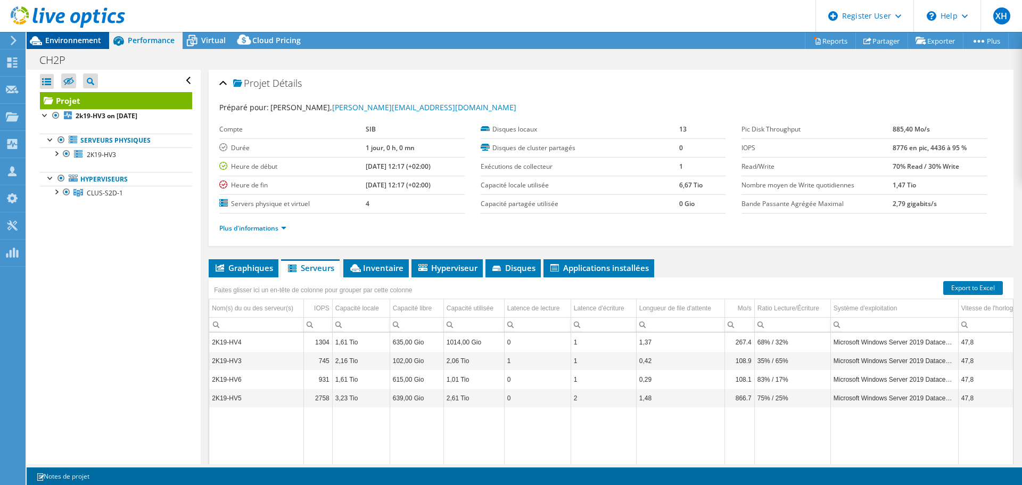
click at [76, 42] on span "Environnement" at bounding box center [73, 40] width 56 height 10
